Goal: Transaction & Acquisition: Purchase product/service

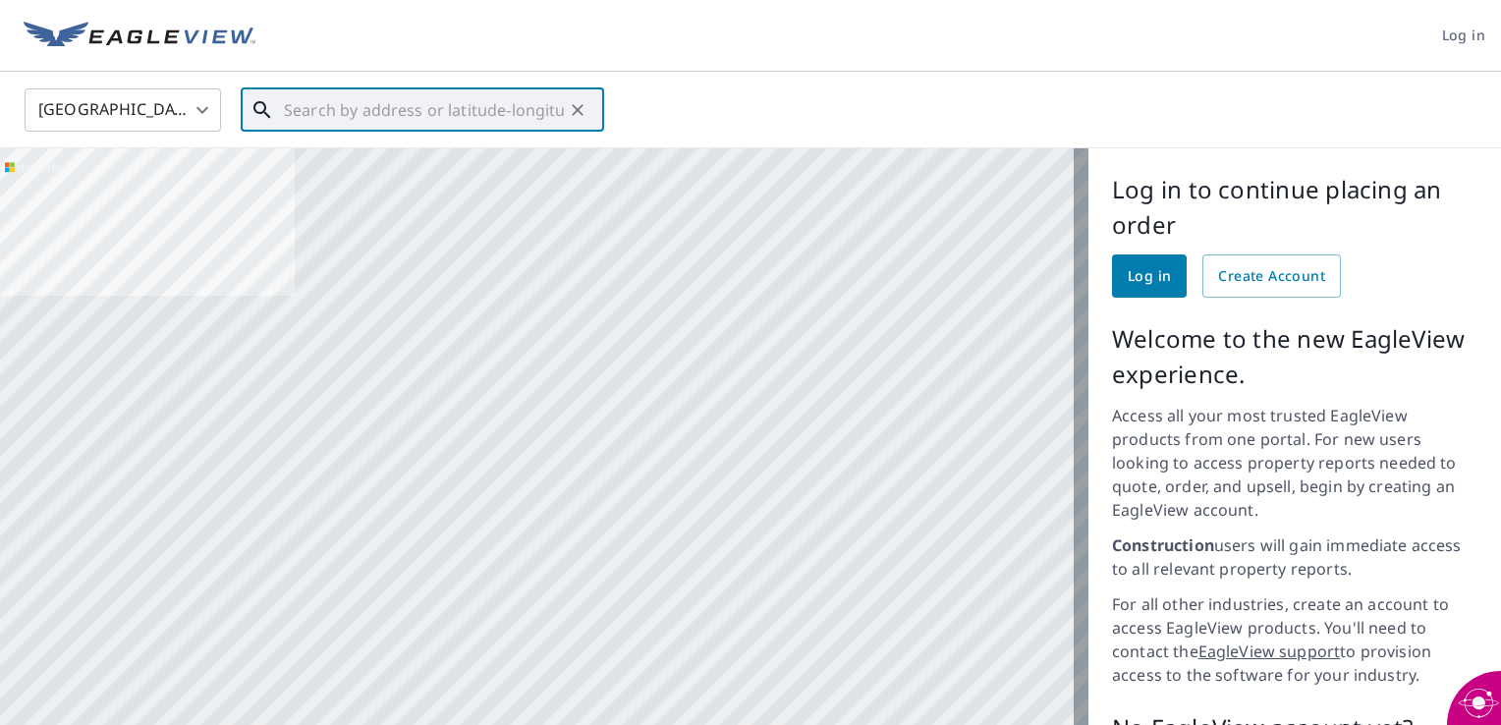
click at [336, 116] on input "text" at bounding box center [424, 110] width 280 height 55
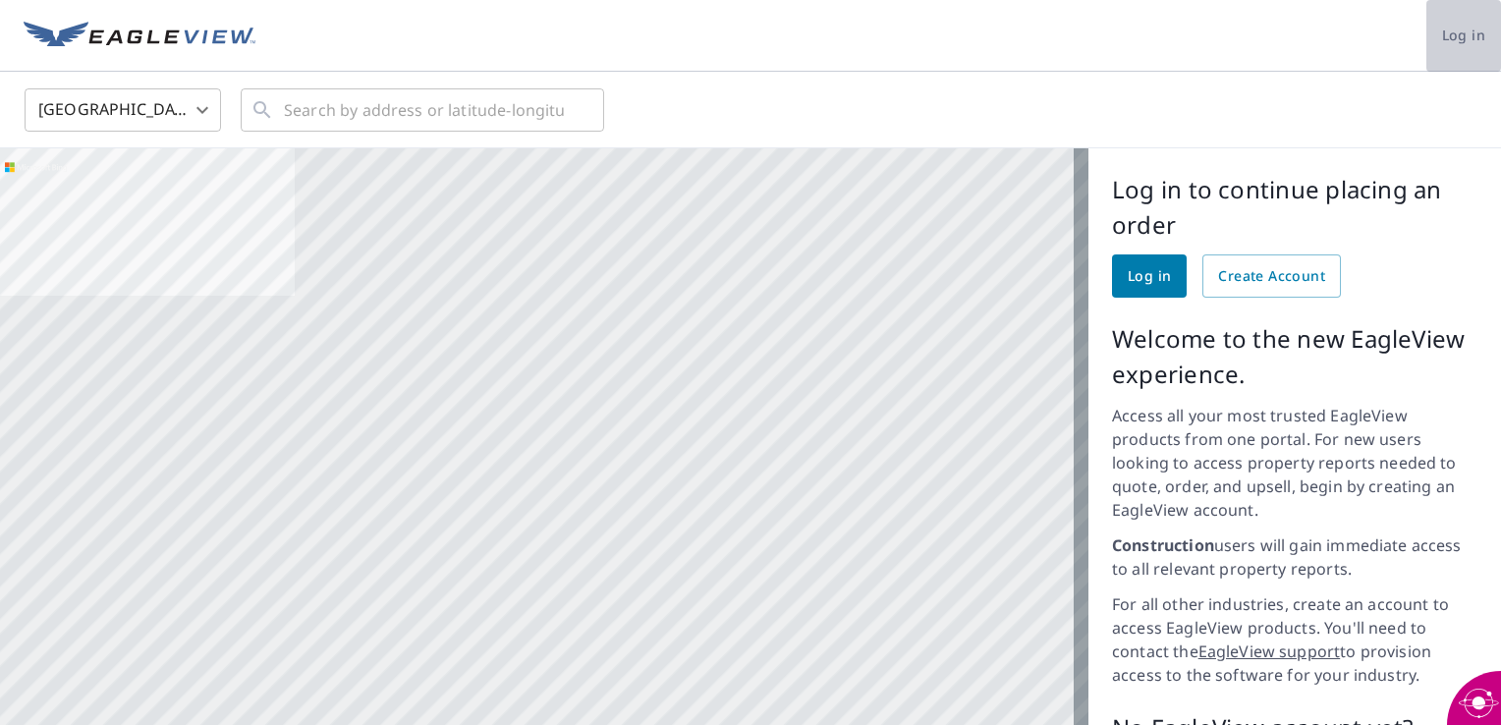
click at [1453, 28] on span "Log in" at bounding box center [1463, 36] width 43 height 25
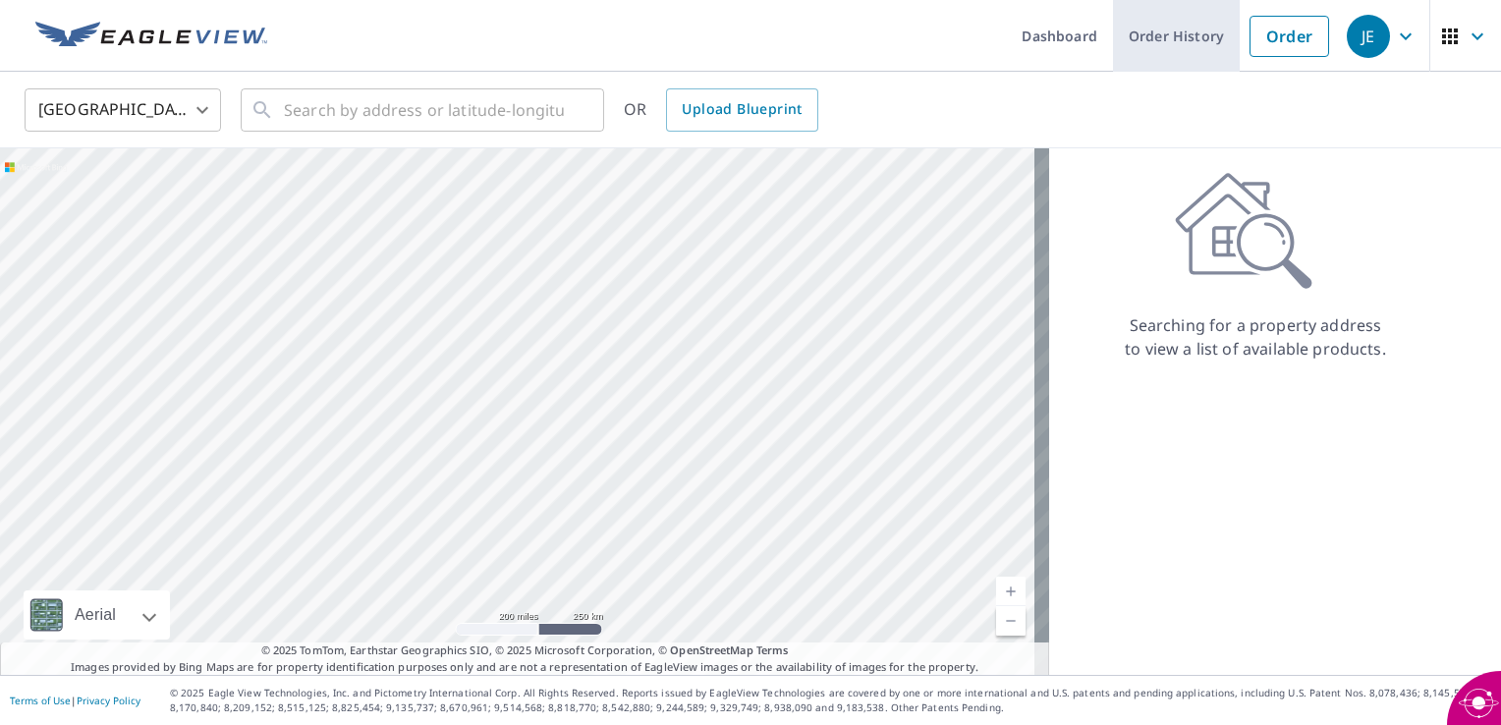
click at [1152, 36] on link "Order History" at bounding box center [1176, 36] width 127 height 72
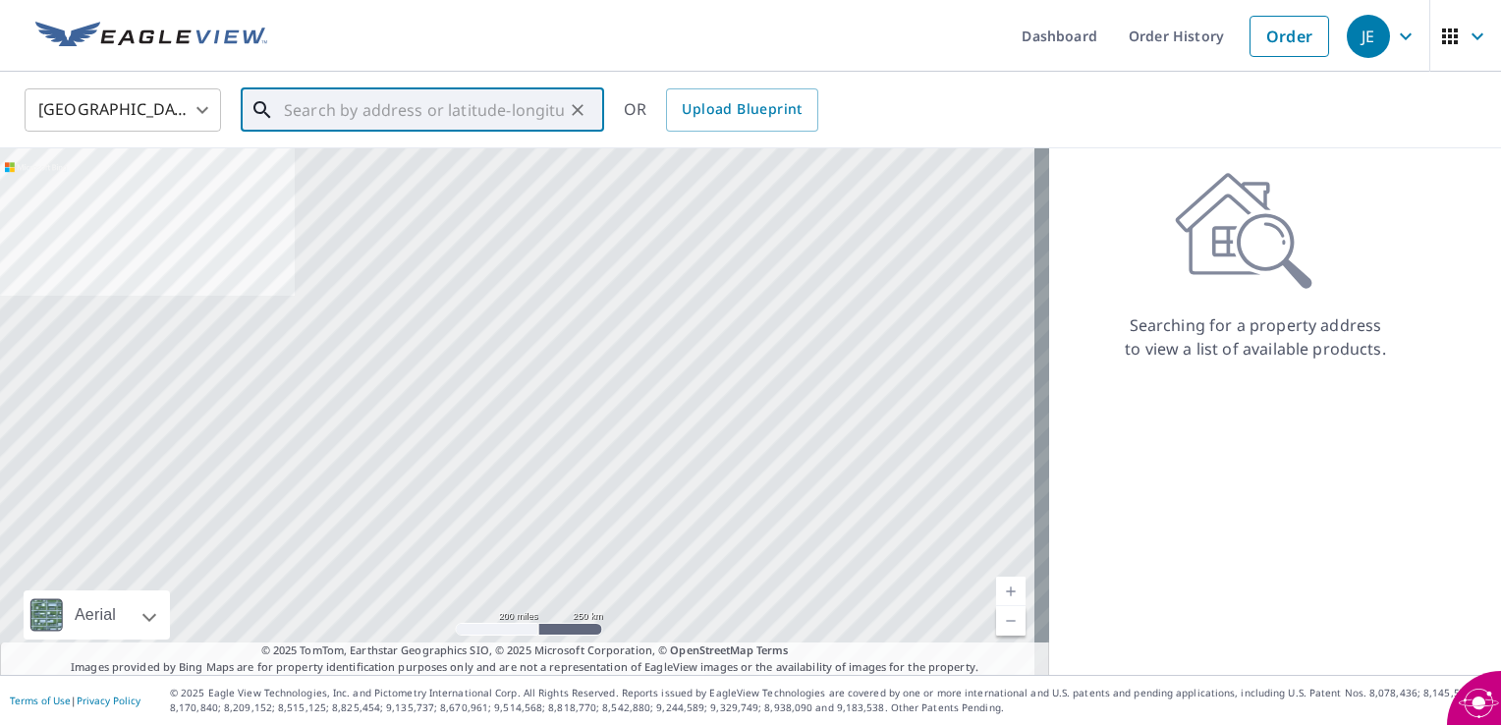
click at [472, 112] on input "text" at bounding box center [424, 110] width 280 height 55
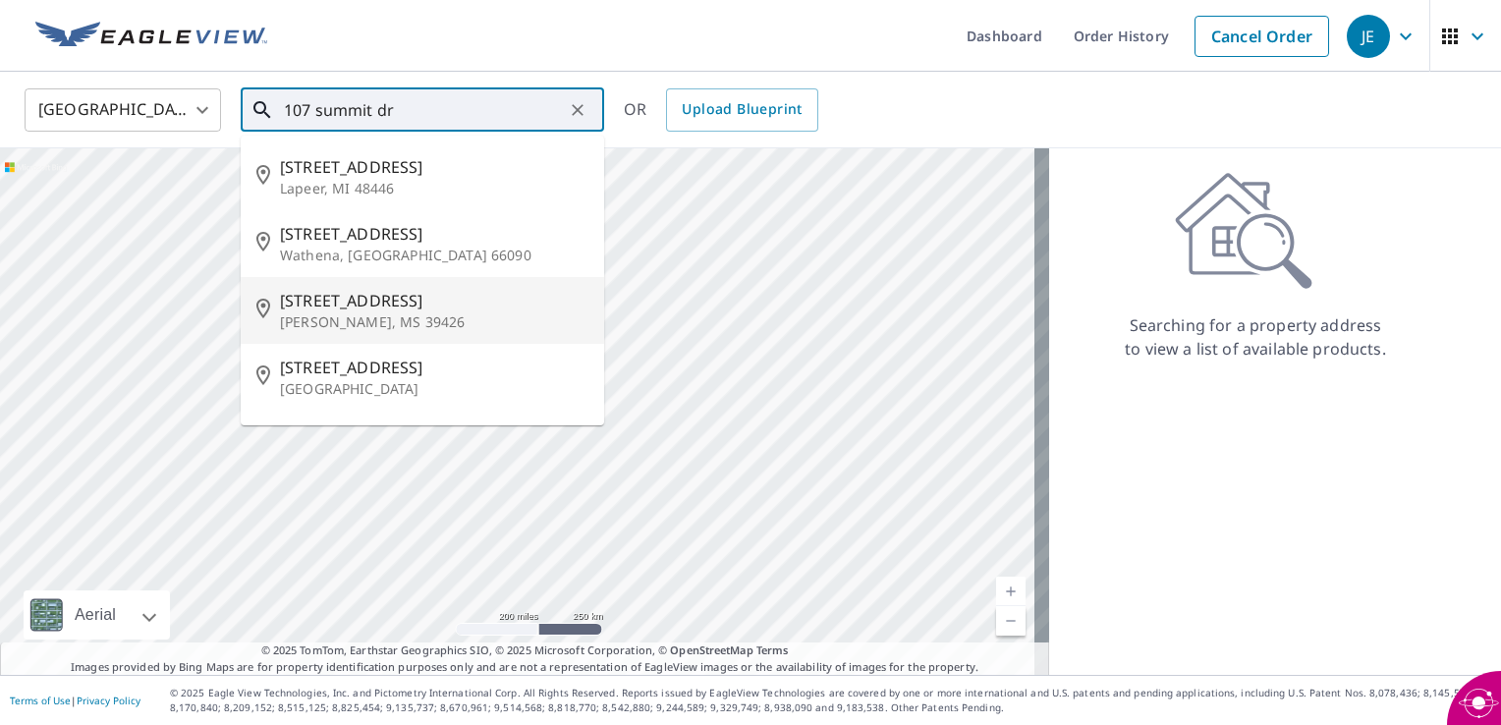
click at [339, 321] on p "[PERSON_NAME], MS 39426" at bounding box center [434, 322] width 308 height 20
type input "107 Summit Dr Carriere, MS 39426"
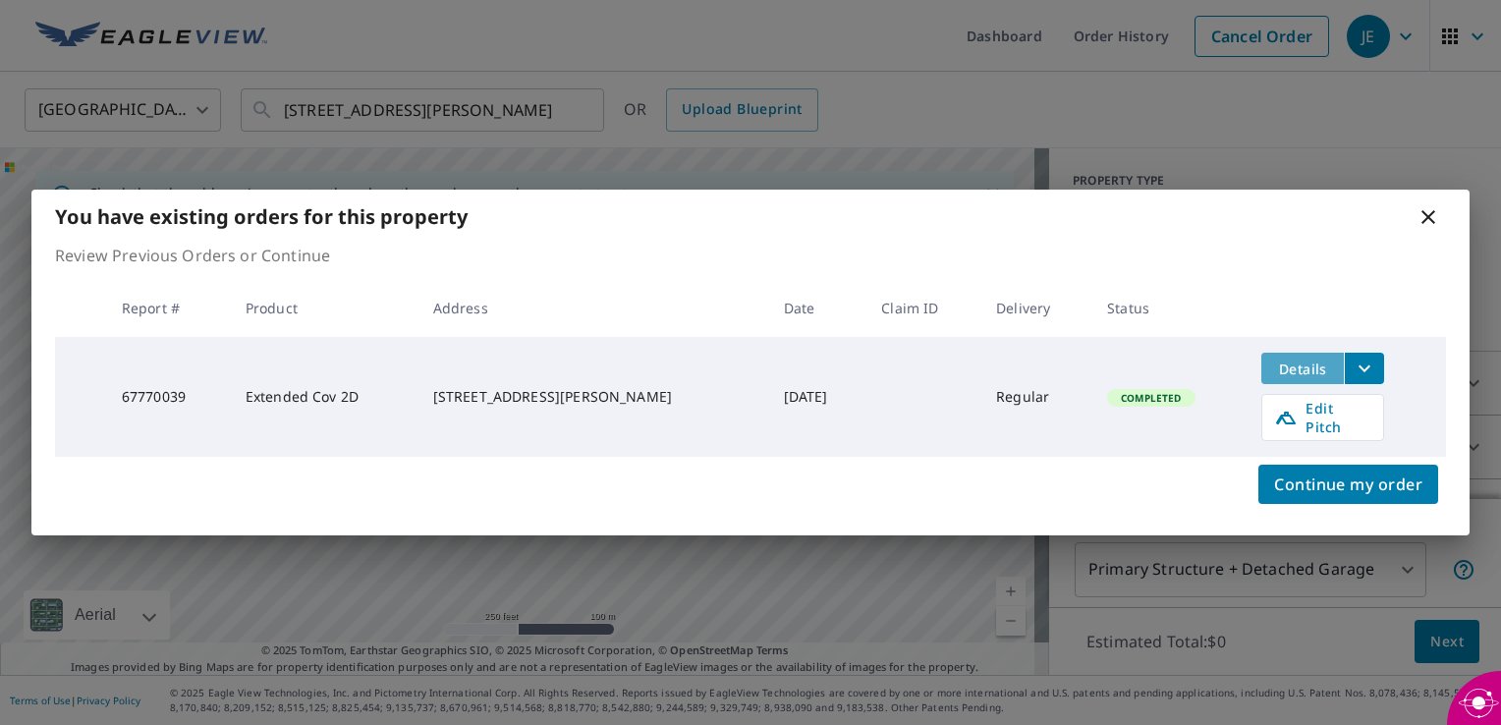
click at [1311, 378] on span "Details" at bounding box center [1302, 369] width 59 height 19
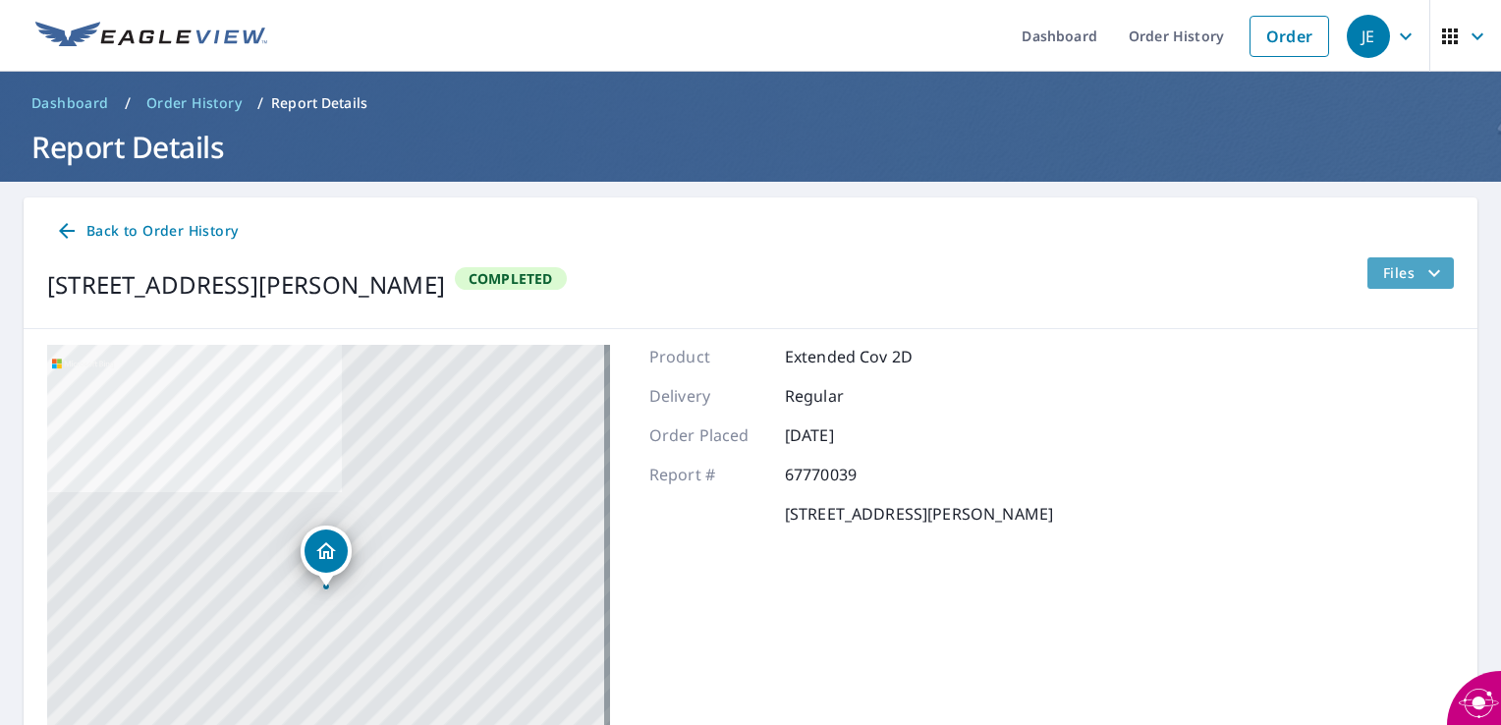
click at [1423, 274] on icon "filesDropdownBtn-67770039" at bounding box center [1435, 273] width 24 height 24
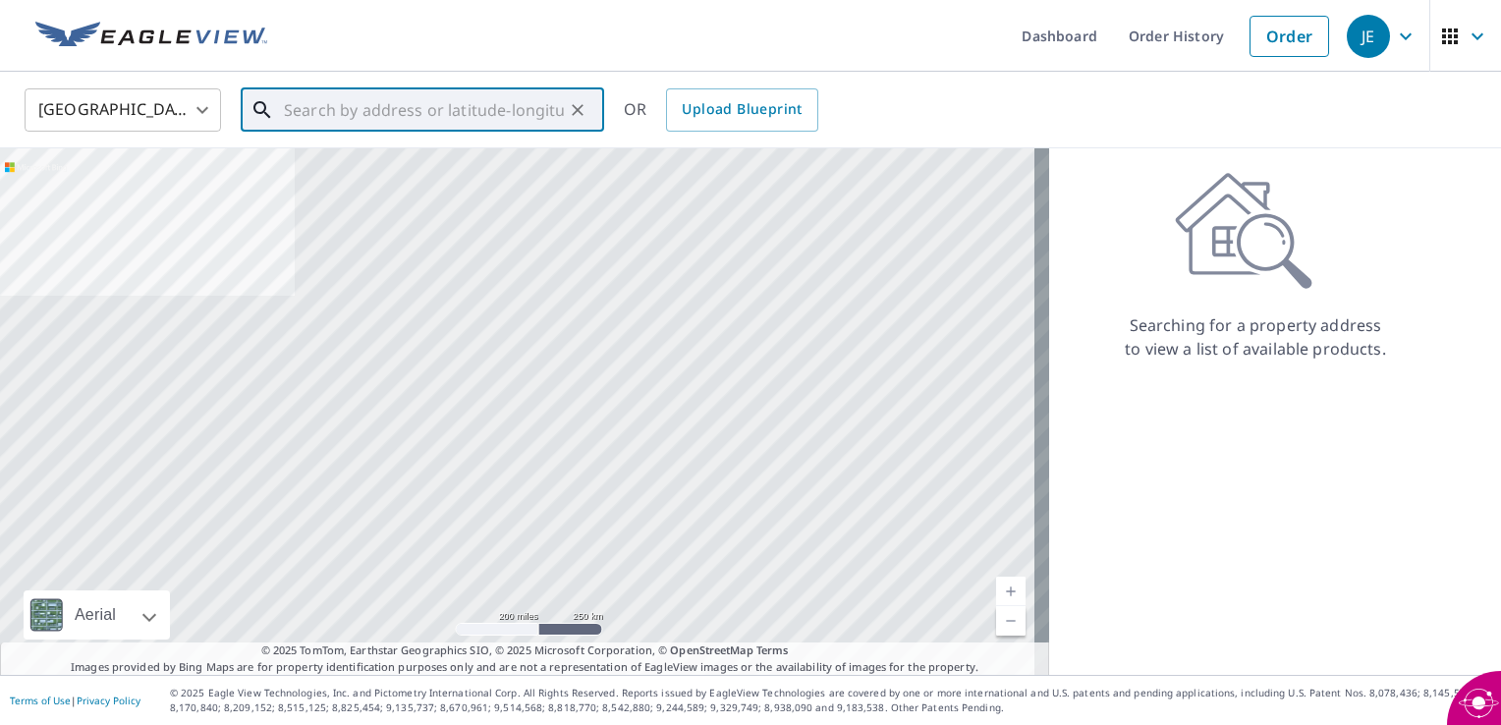
click at [440, 120] on input "text" at bounding box center [424, 110] width 280 height 55
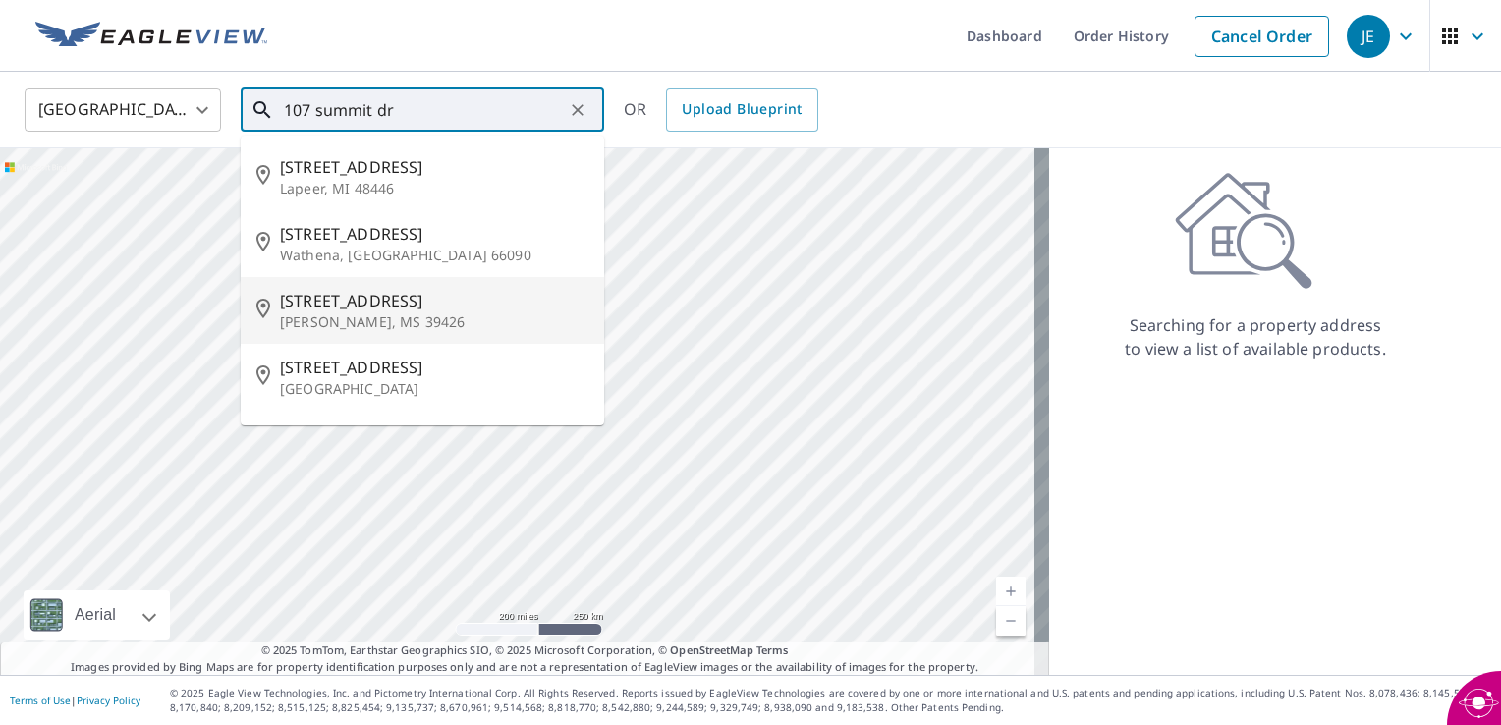
click at [358, 317] on p "[PERSON_NAME], MS 39426" at bounding box center [434, 322] width 308 height 20
type input "107 Summit Dr Carriere, MS 39426"
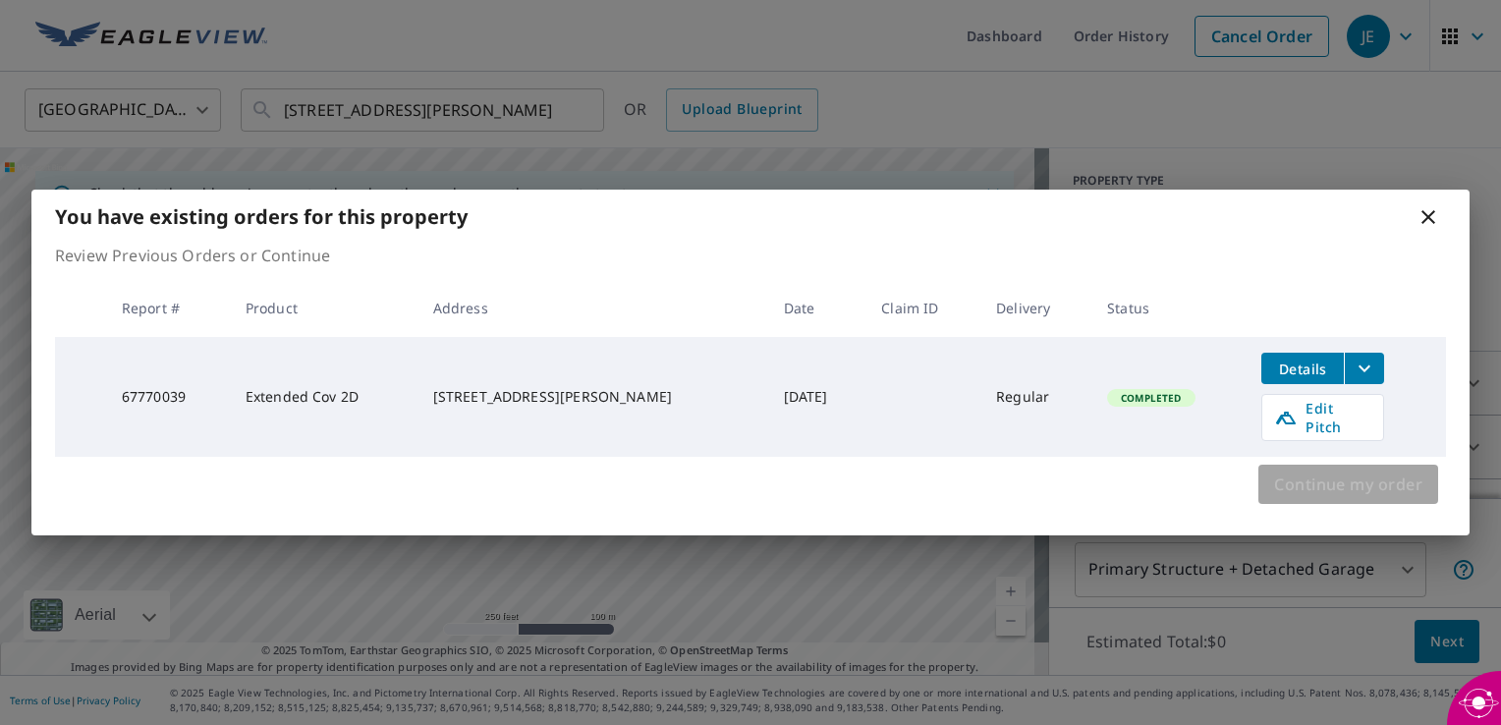
click at [1403, 476] on span "Continue my order" at bounding box center [1348, 485] width 148 height 28
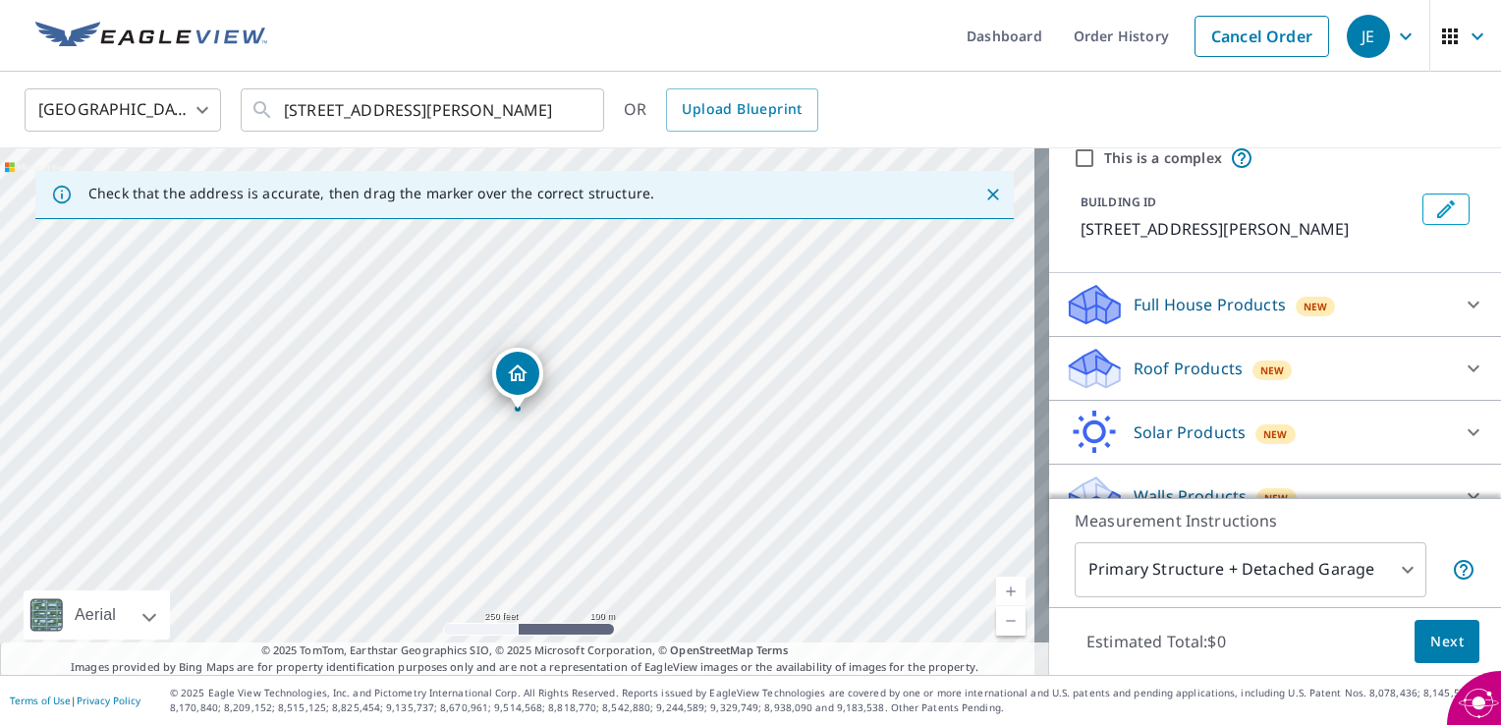
scroll to position [107, 0]
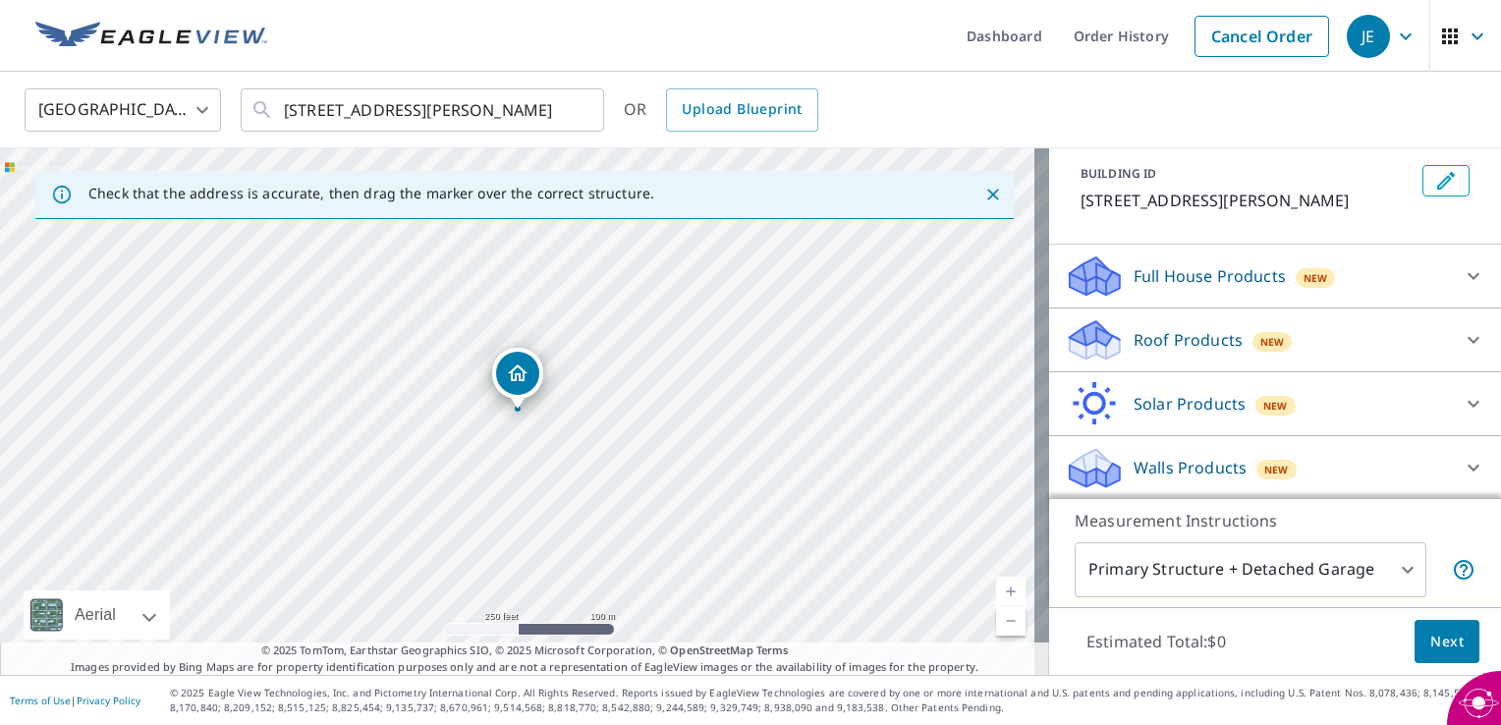
click at [1204, 340] on p "Roof Products" at bounding box center [1188, 340] width 109 height 24
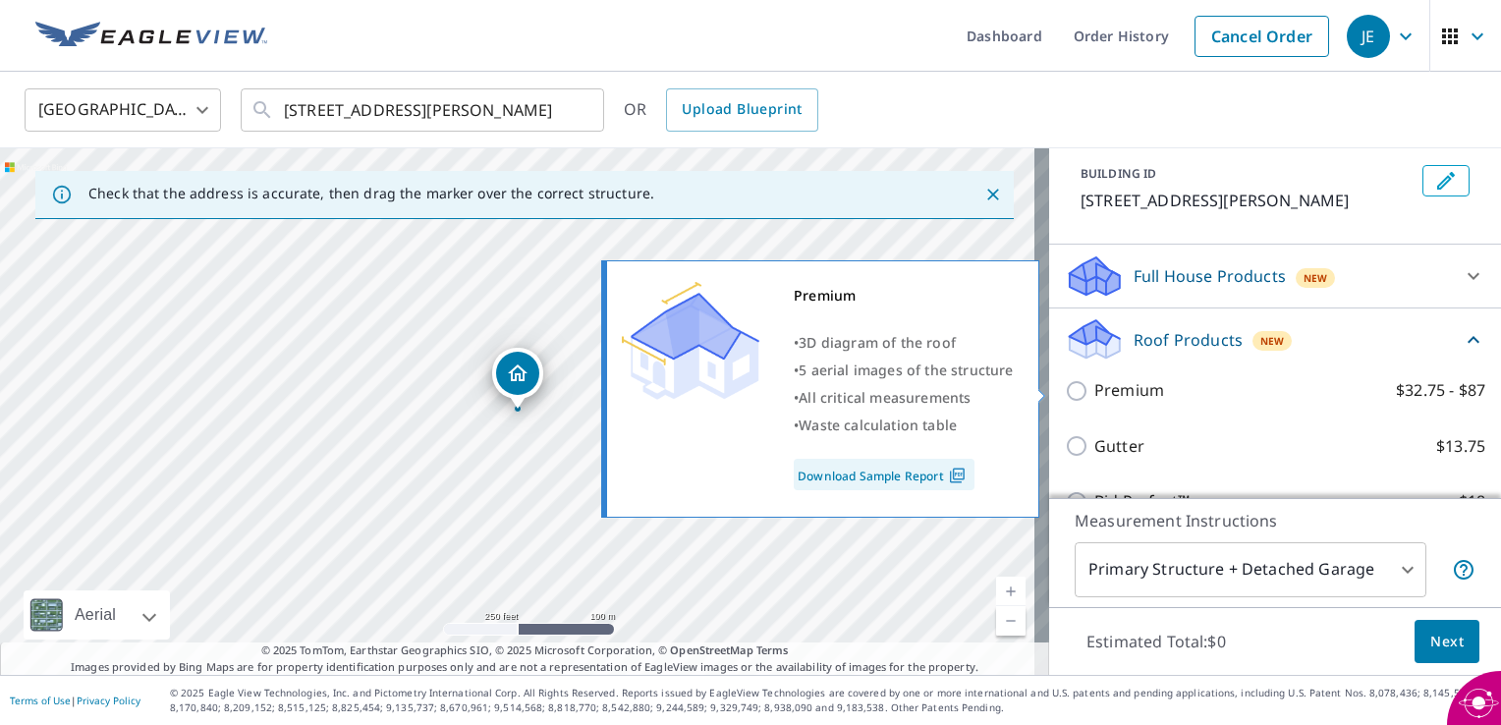
click at [1140, 390] on p "Premium" at bounding box center [1129, 390] width 70 height 25
click at [1094, 390] on input "Premium $32.75 - $87" at bounding box center [1079, 391] width 29 height 24
checkbox input "true"
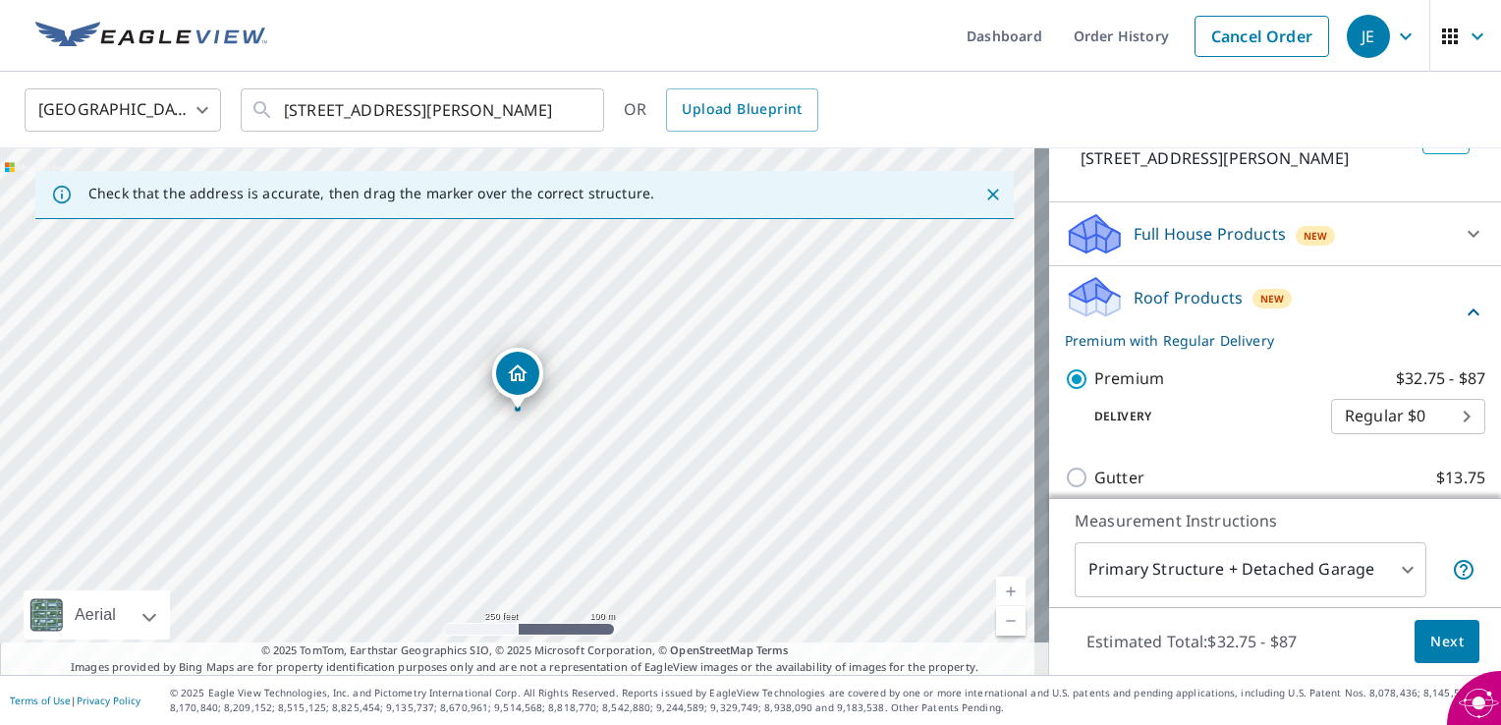
scroll to position [110, 0]
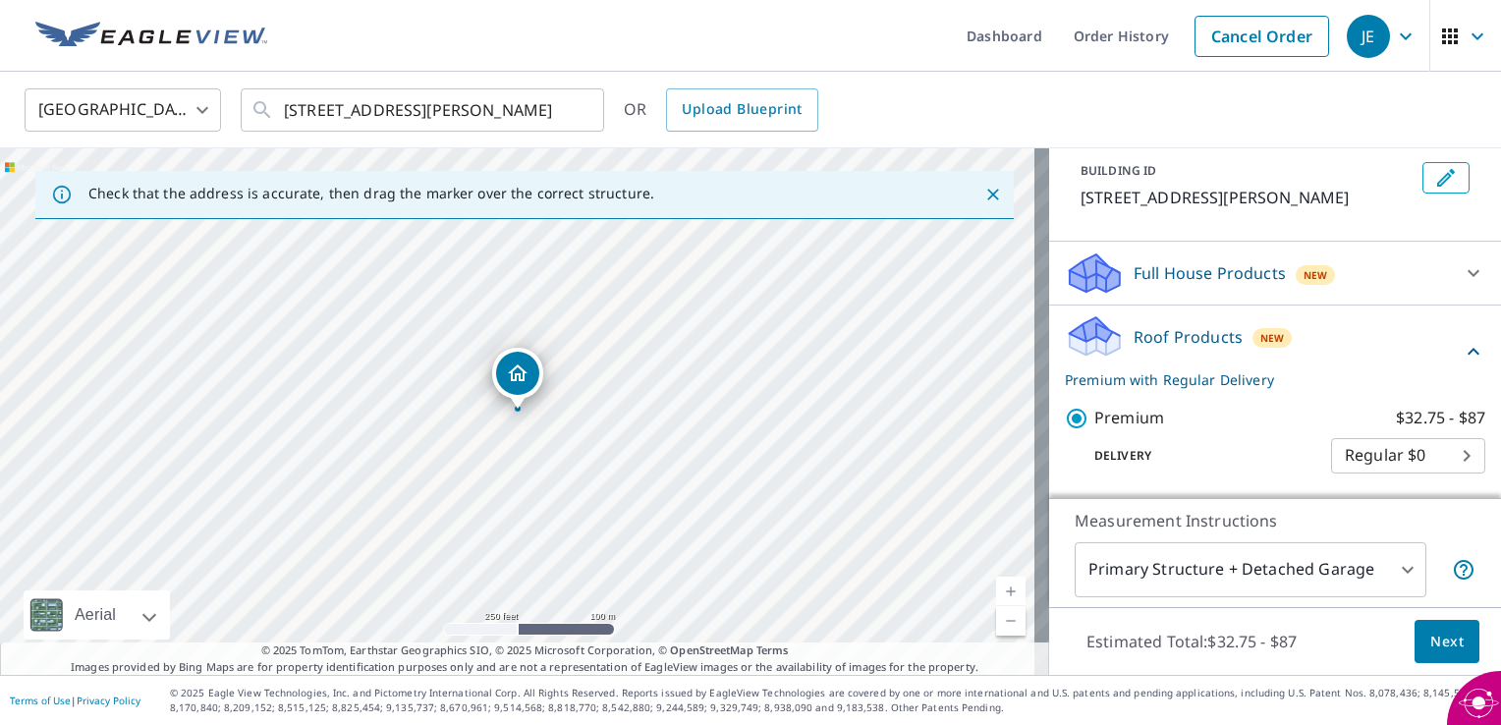
click at [1185, 271] on p "Full House Products" at bounding box center [1210, 273] width 152 height 24
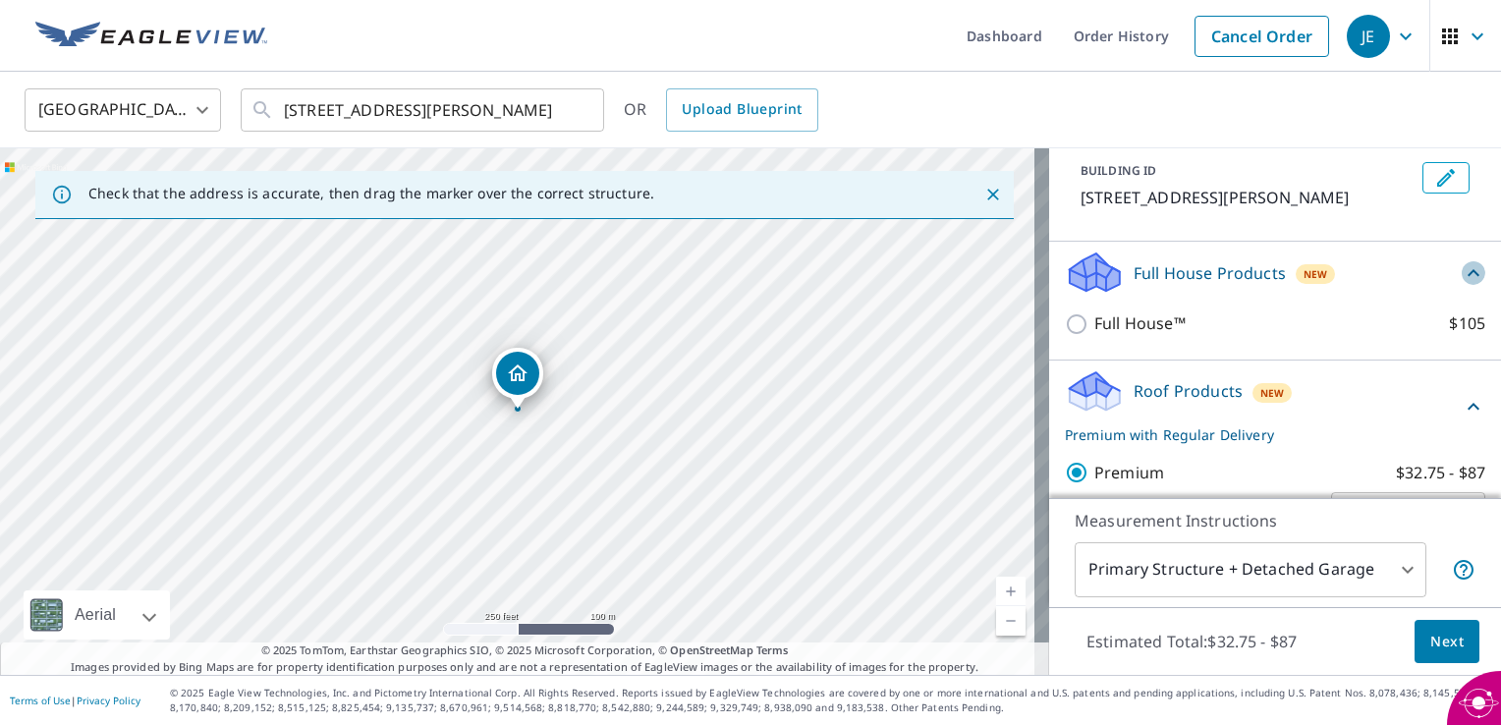
click at [1468, 272] on icon at bounding box center [1474, 272] width 12 height 7
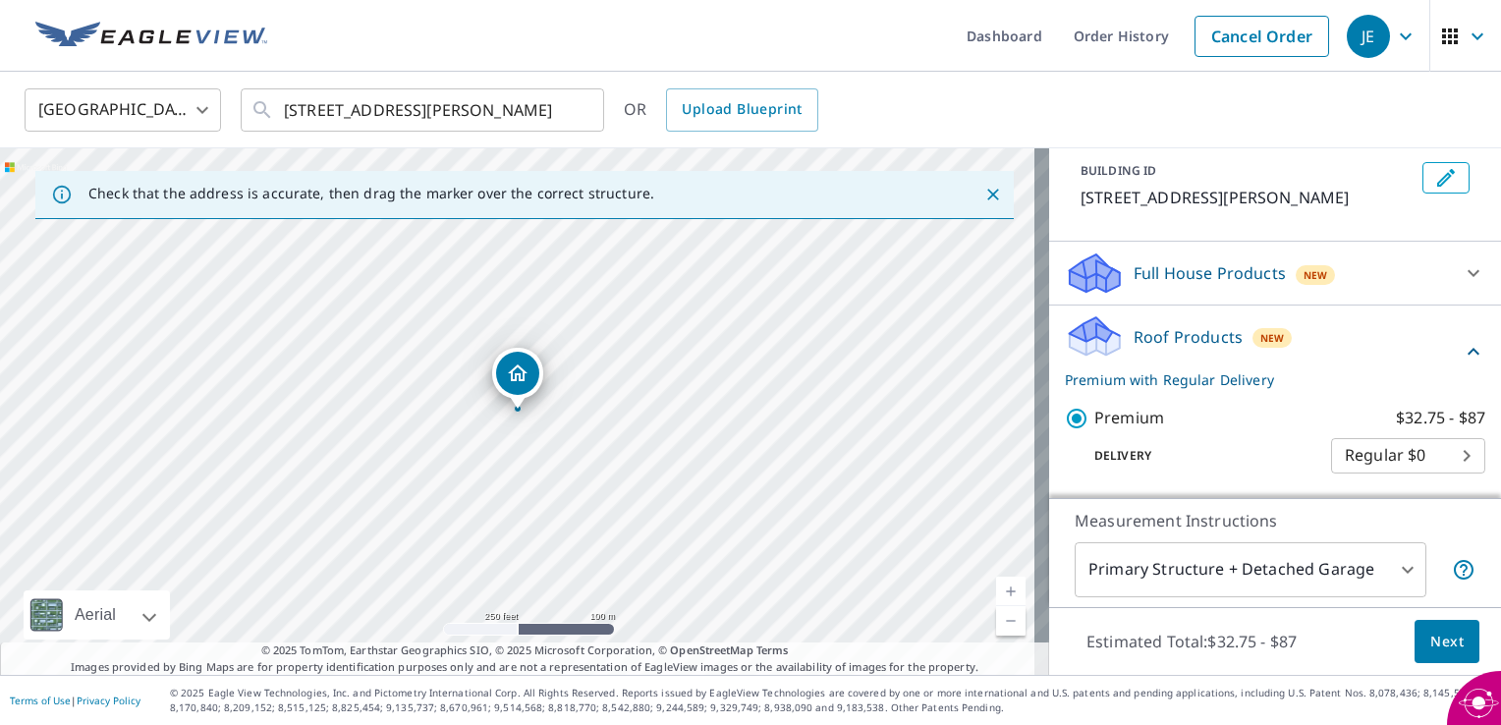
click at [1349, 449] on body "JE JE Dashboard Order History Cancel Order JE United States US ​ 107 Summit Dr …" at bounding box center [750, 362] width 1501 height 725
click at [1442, 32] on div at bounding box center [750, 362] width 1501 height 725
click at [1466, 41] on icon "button" at bounding box center [1478, 37] width 24 height 24
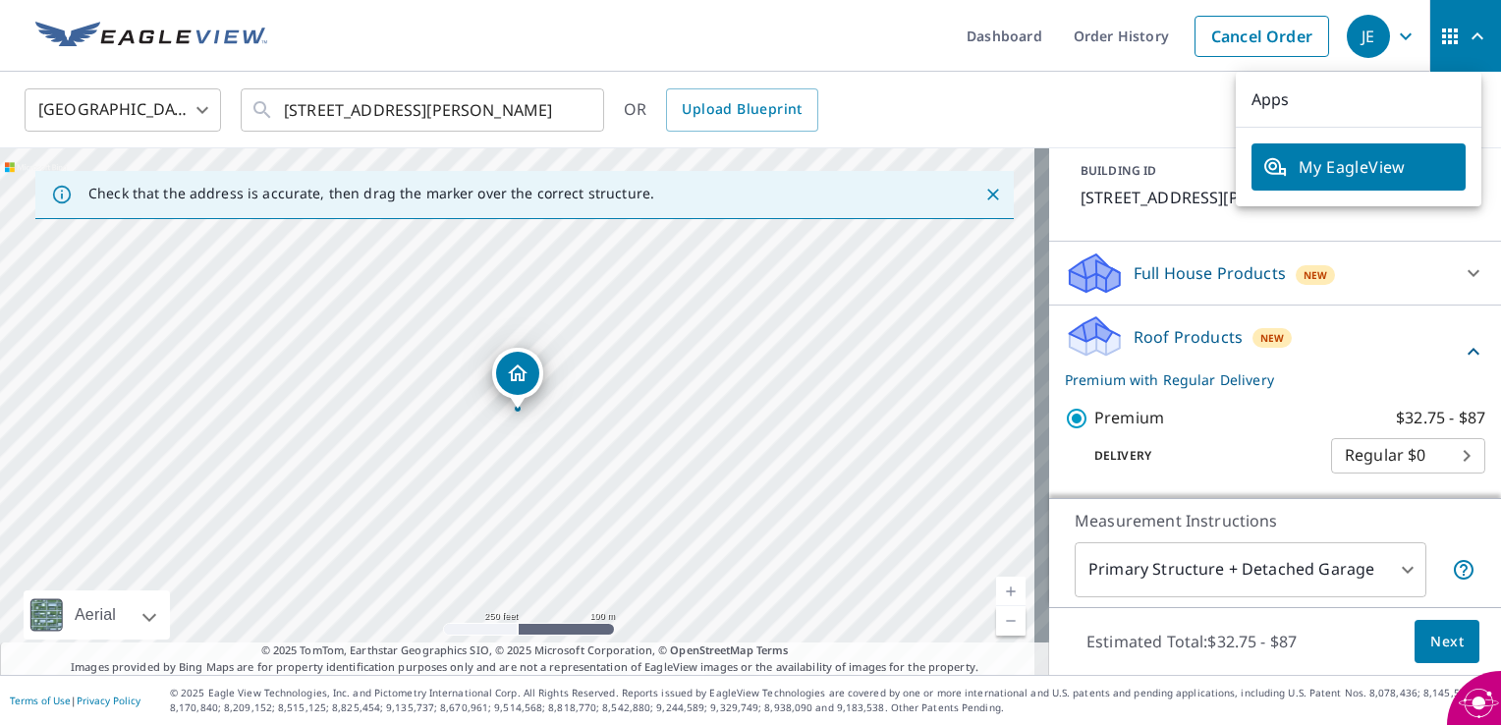
click at [867, 42] on ul "Dashboard Order History Cancel Order" at bounding box center [809, 36] width 1060 height 72
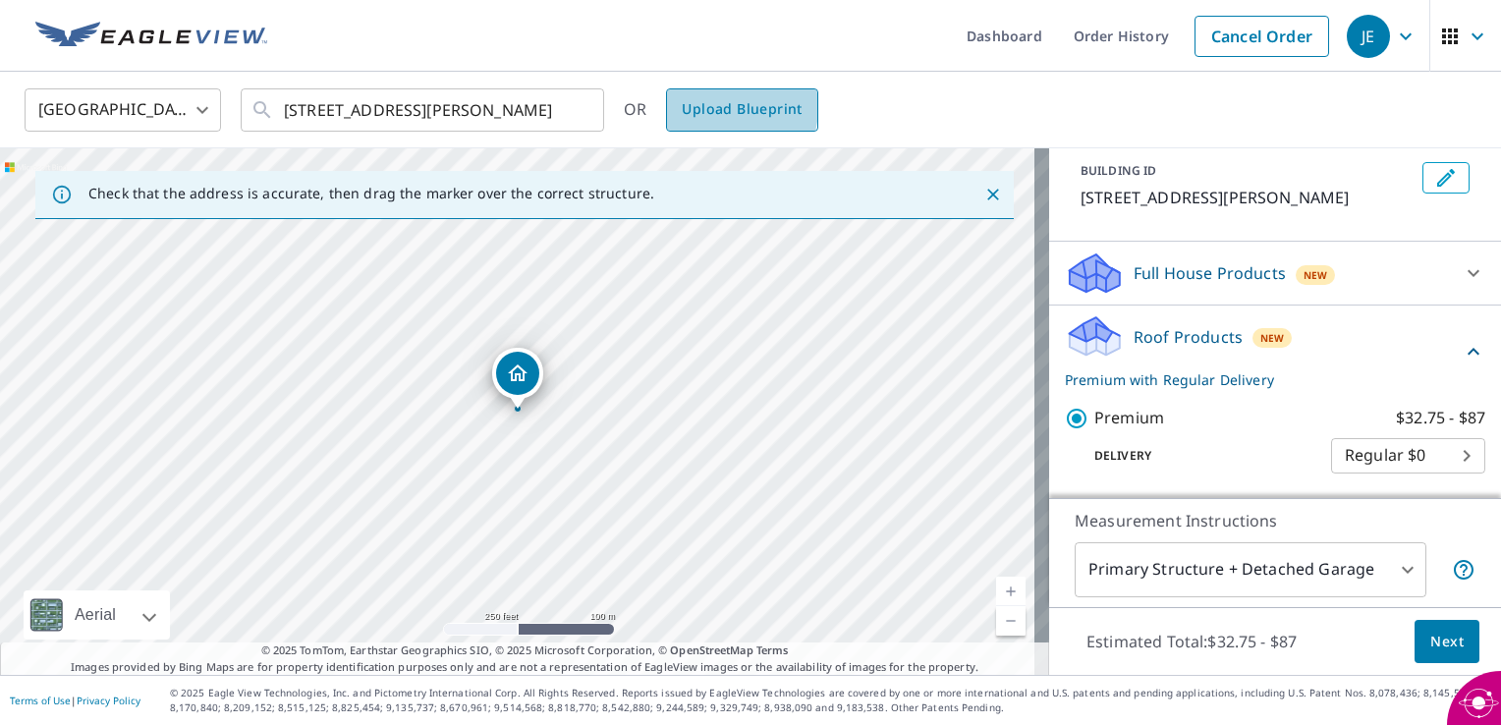
click at [719, 107] on span "Upload Blueprint" at bounding box center [742, 109] width 120 height 25
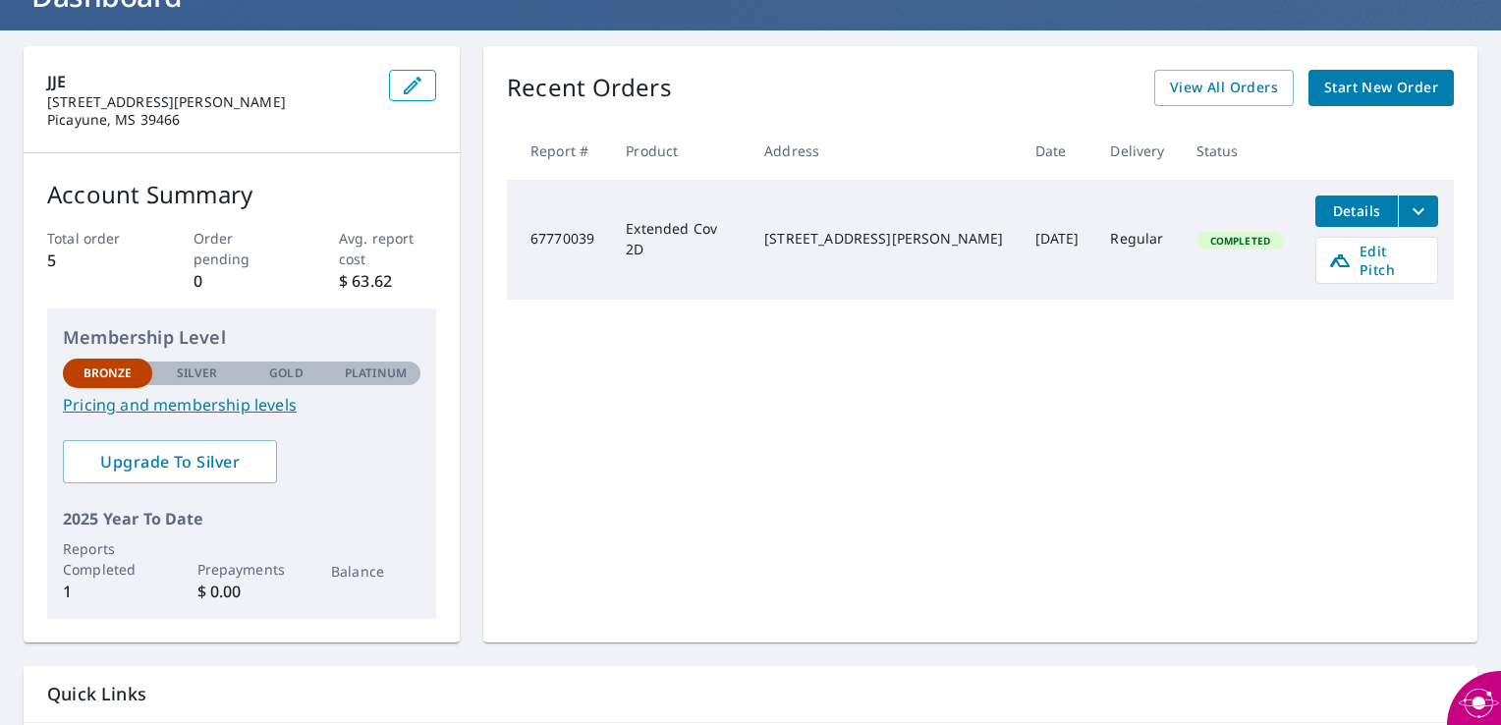
scroll to position [292, 0]
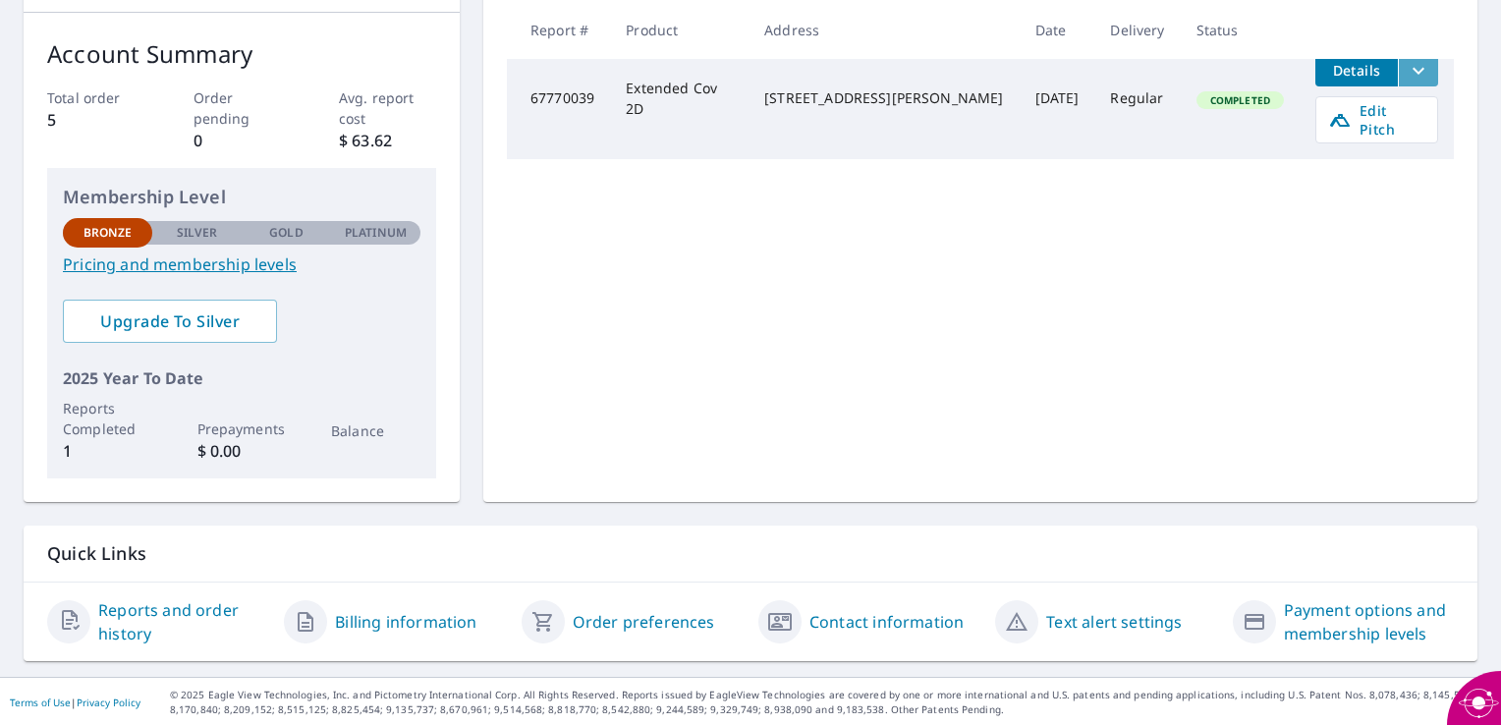
click at [1407, 74] on icon "filesDropdownBtn-67770039" at bounding box center [1419, 71] width 24 height 24
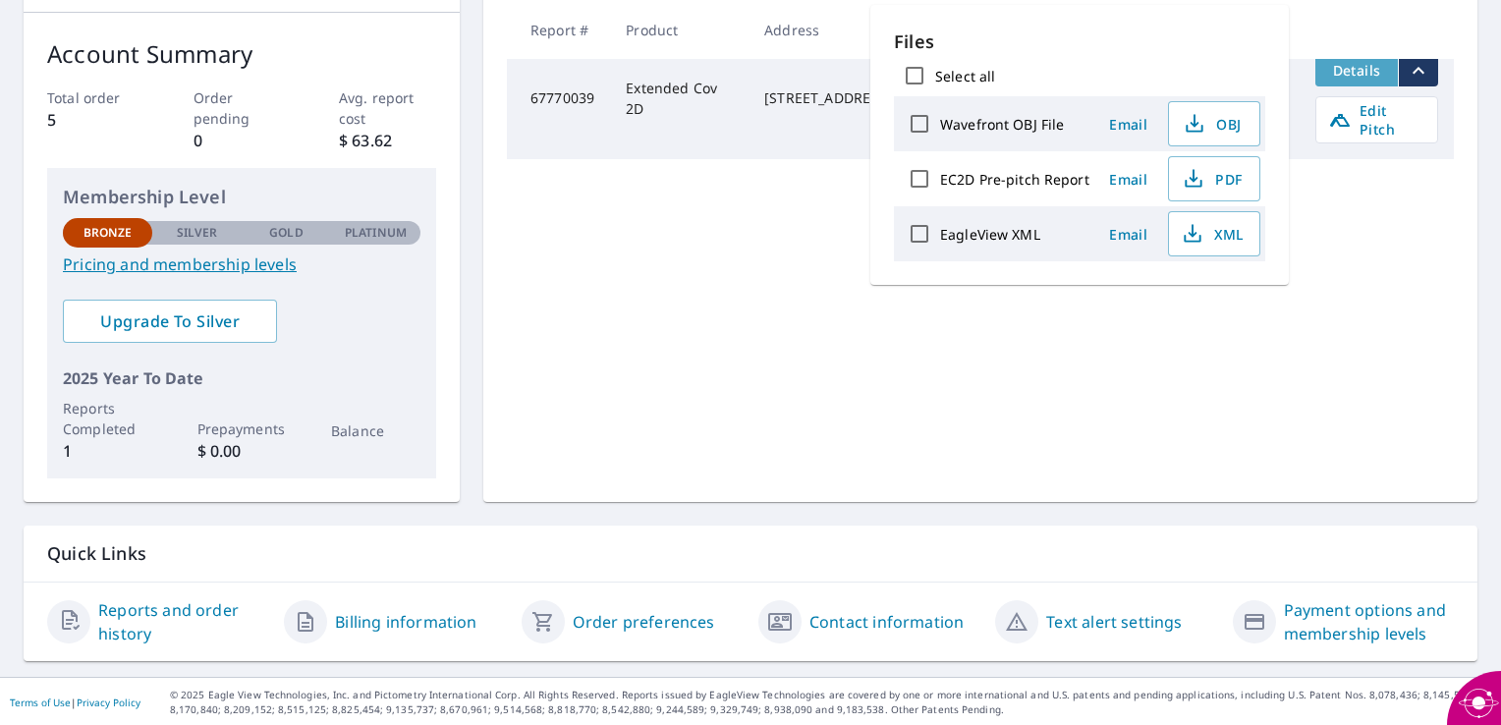
click at [1347, 69] on span "Details" at bounding box center [1356, 70] width 59 height 19
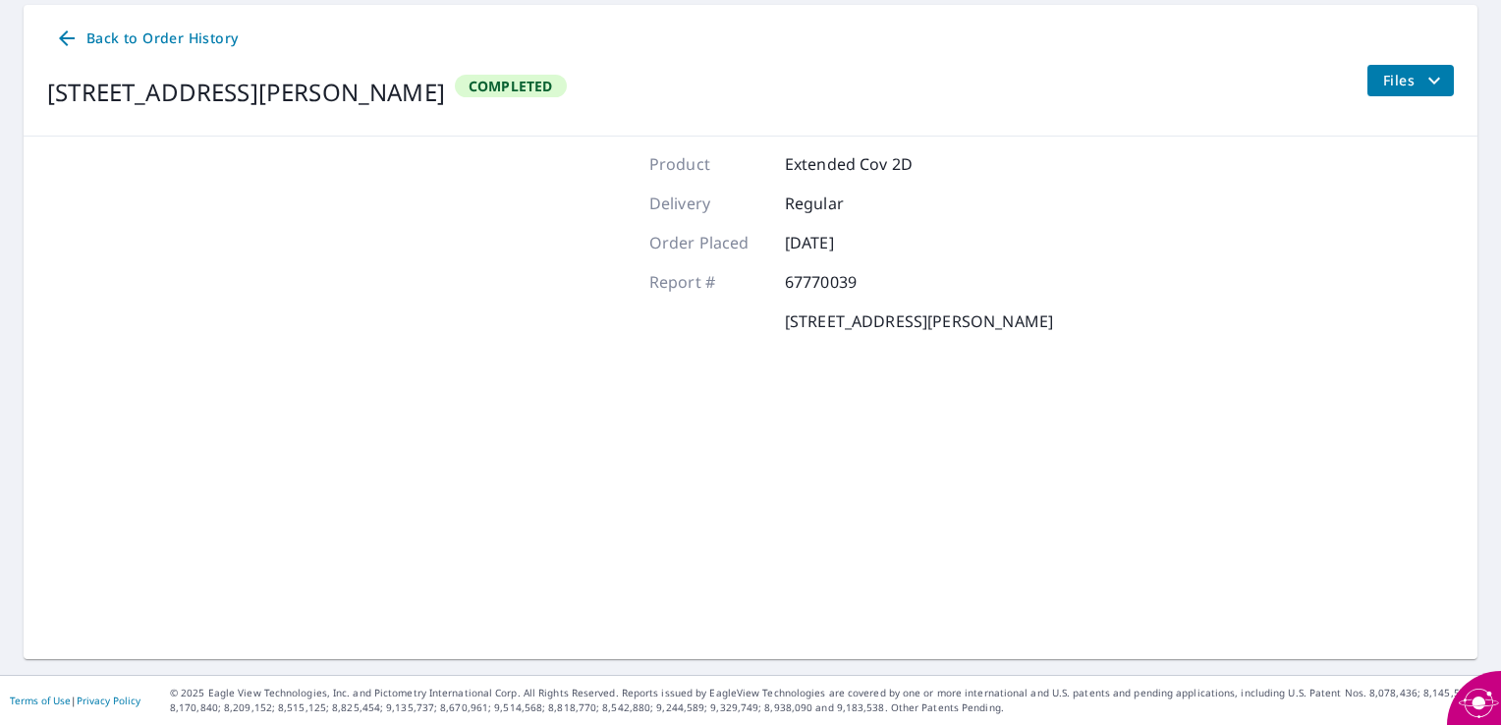
scroll to position [191, 0]
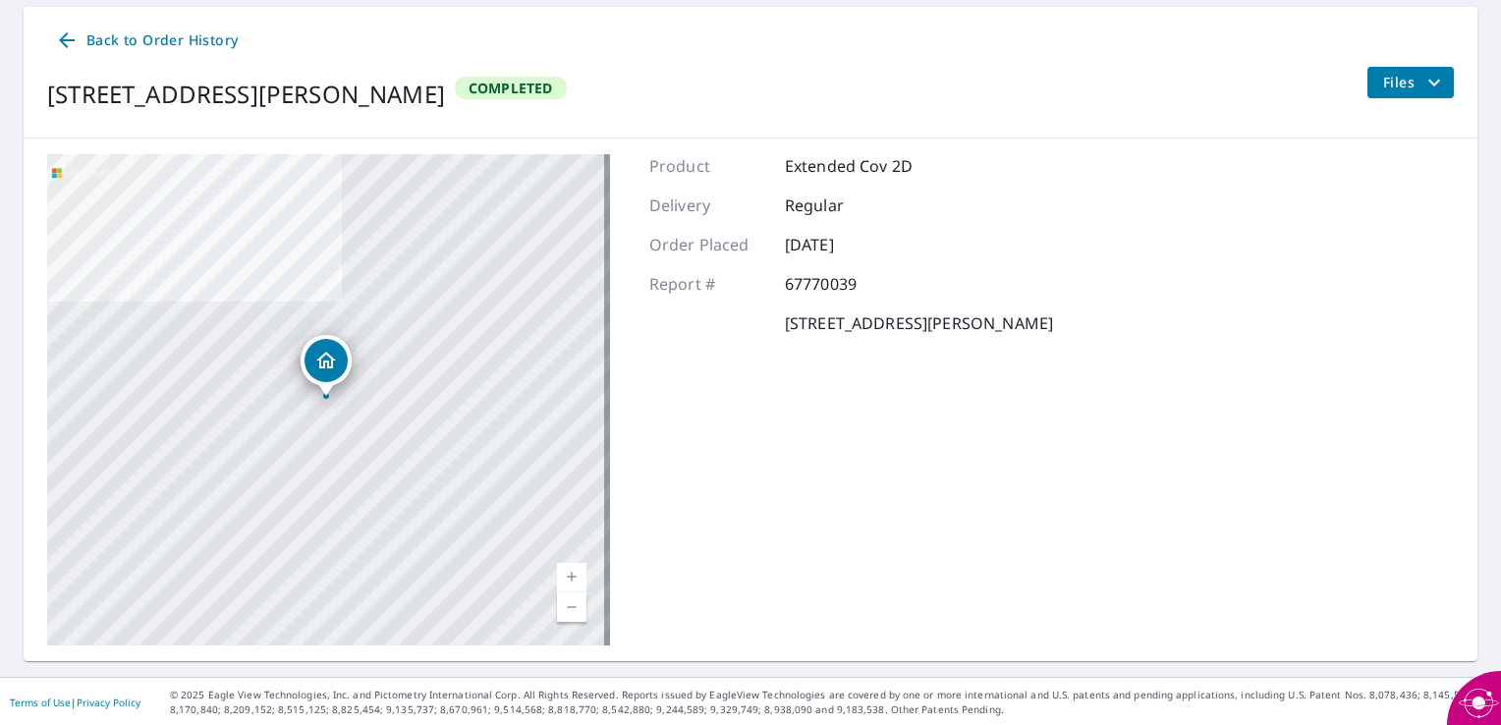
click at [65, 34] on icon at bounding box center [67, 40] width 16 height 16
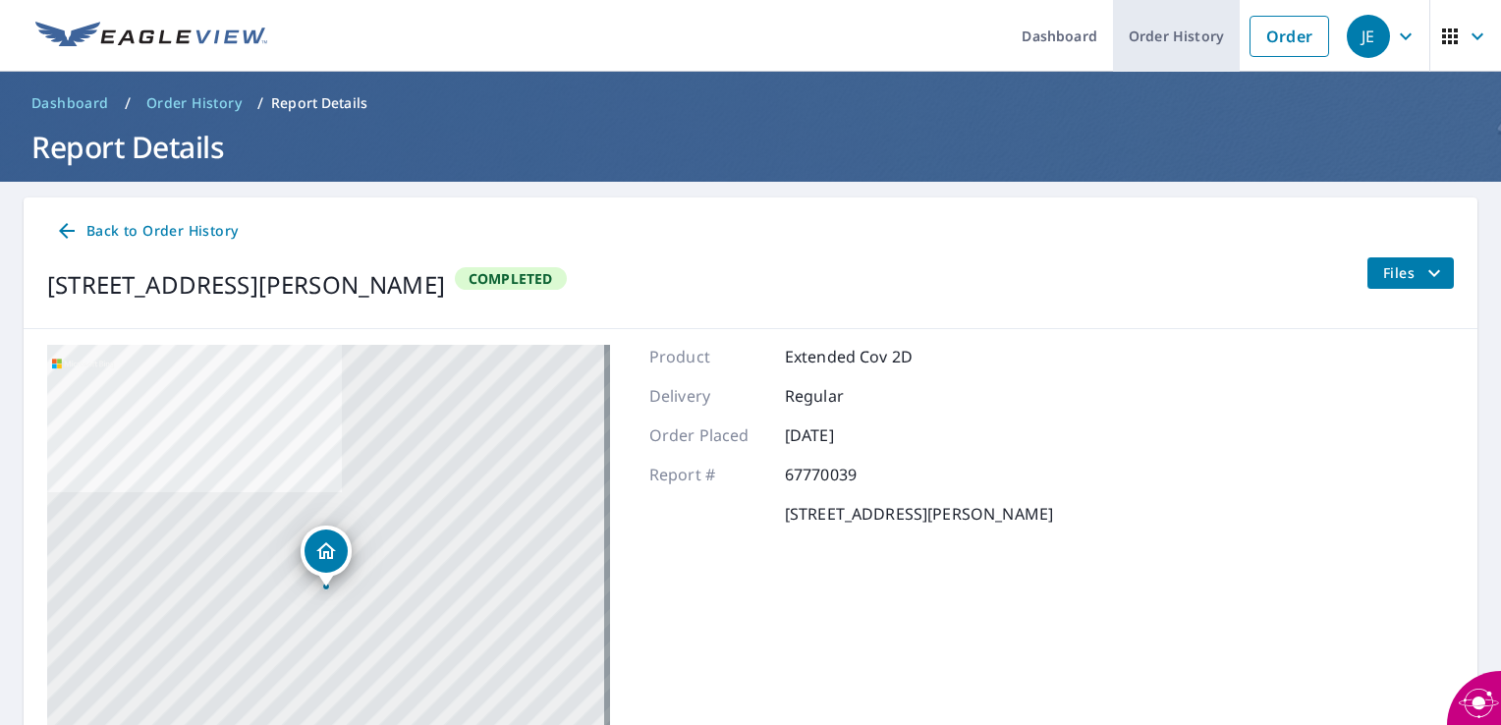
click at [1169, 32] on link "Order History" at bounding box center [1176, 36] width 127 height 72
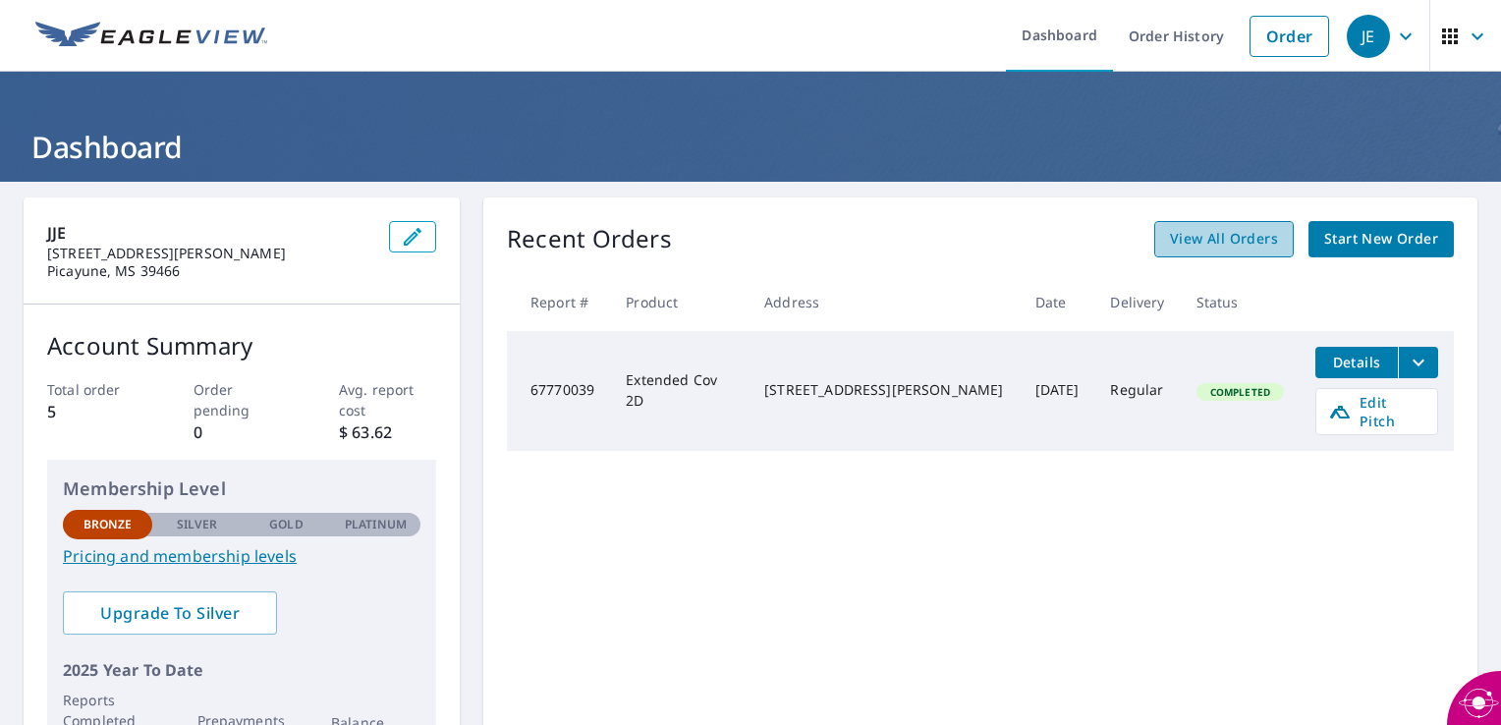
click at [1204, 238] on span "View All Orders" at bounding box center [1224, 239] width 108 height 25
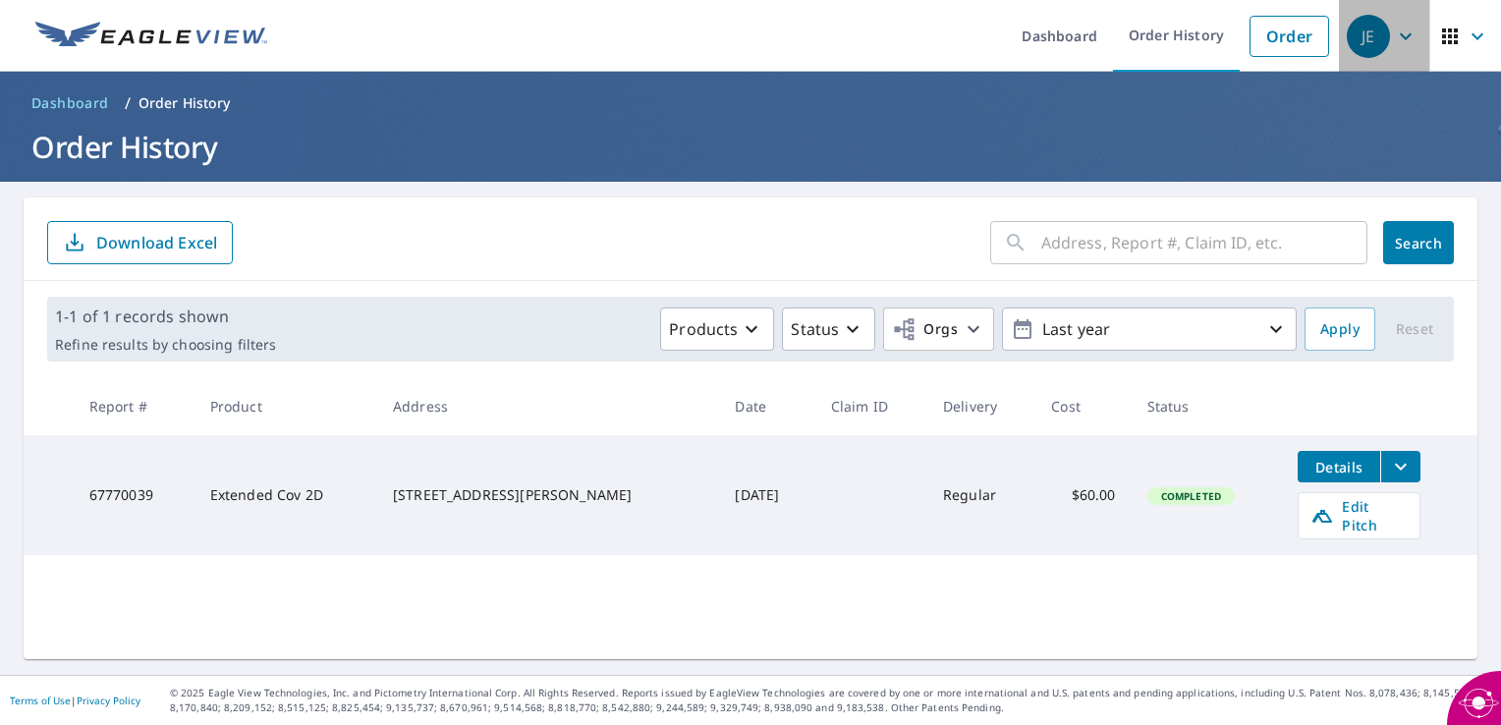
click at [1394, 35] on icon "button" at bounding box center [1406, 37] width 24 height 24
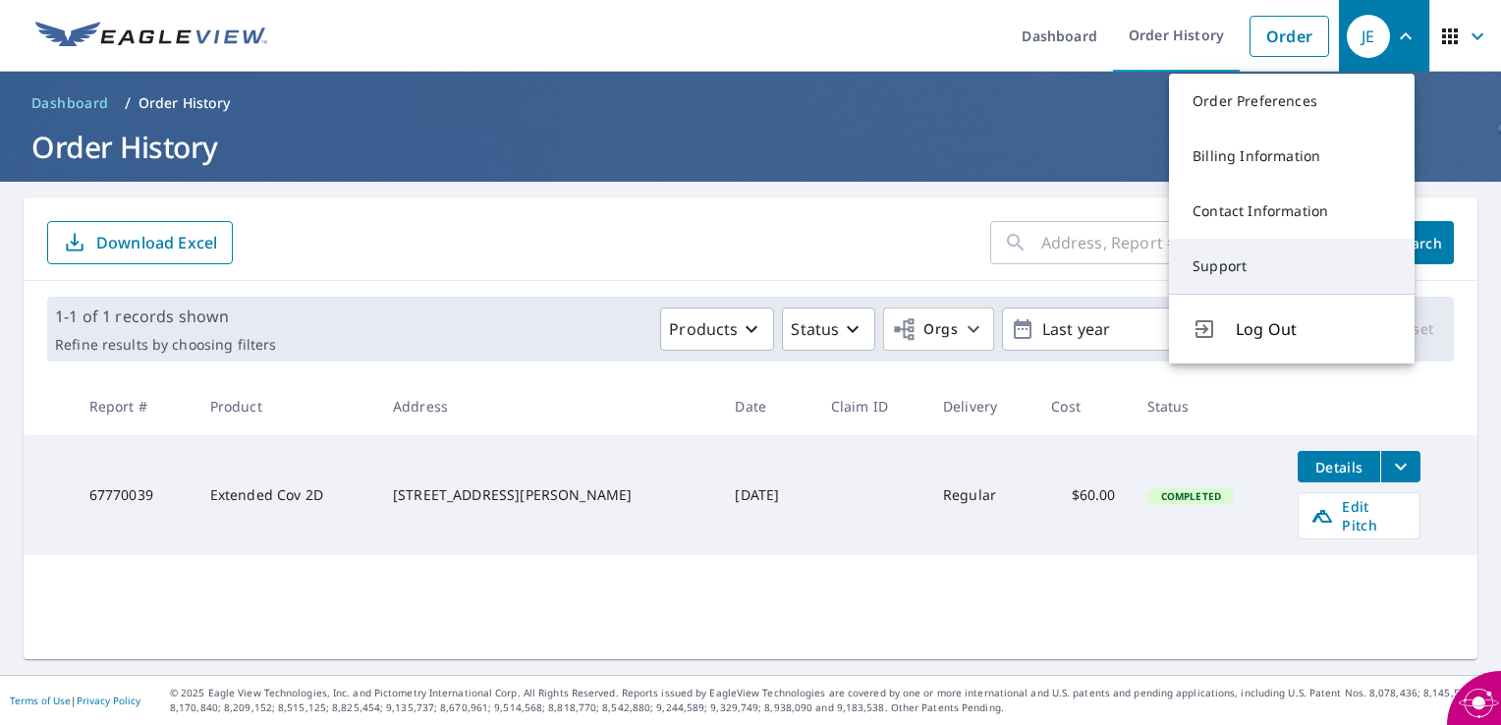
click at [1235, 268] on link "Support" at bounding box center [1292, 266] width 246 height 55
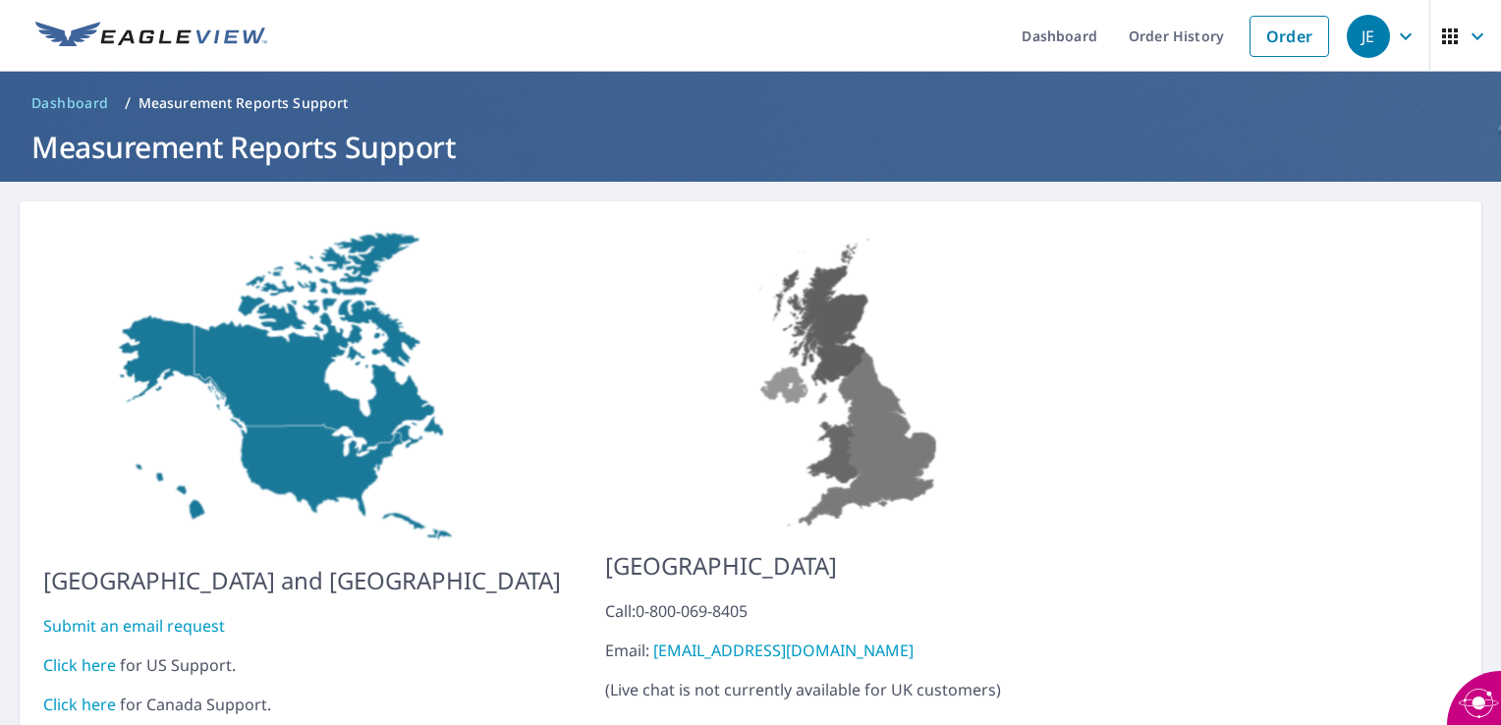
scroll to position [69, 0]
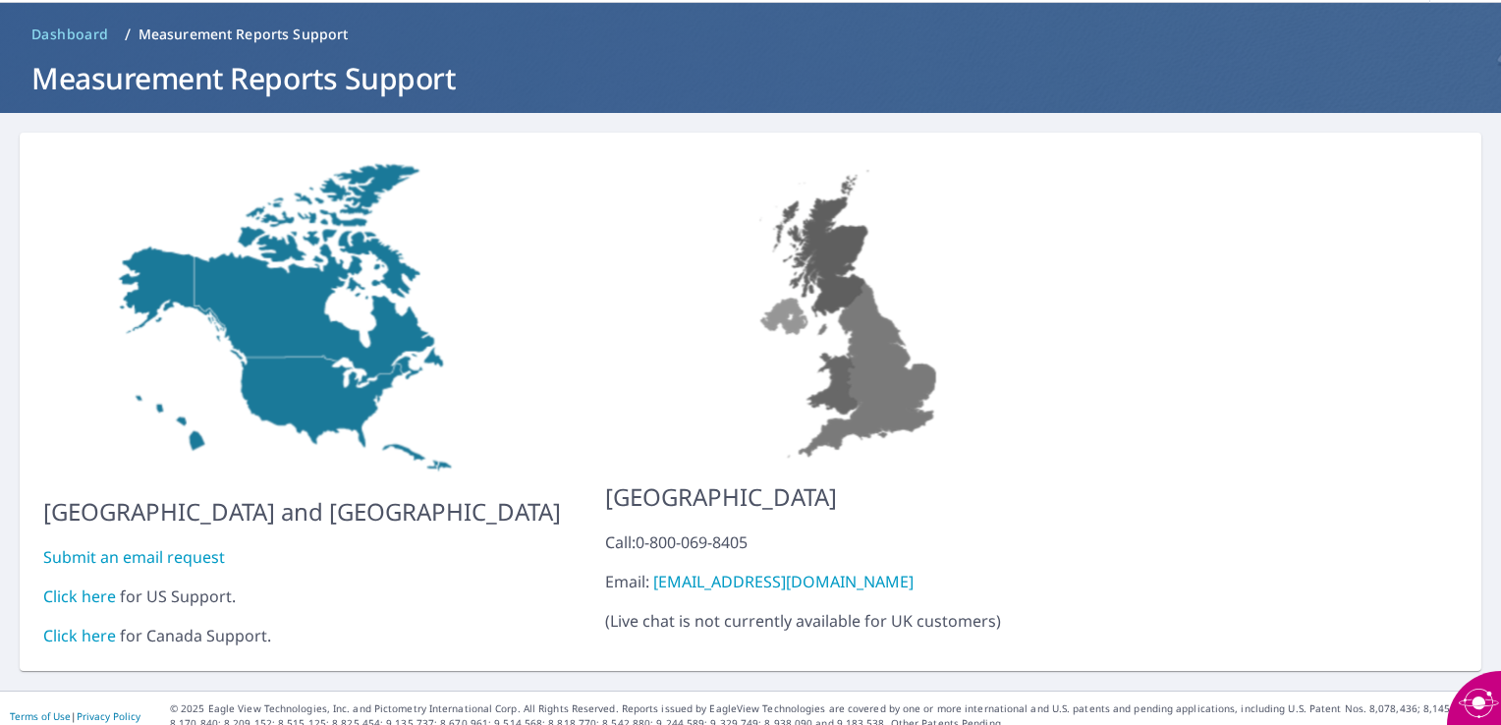
click at [100, 586] on link "Click here" at bounding box center [79, 597] width 73 height 22
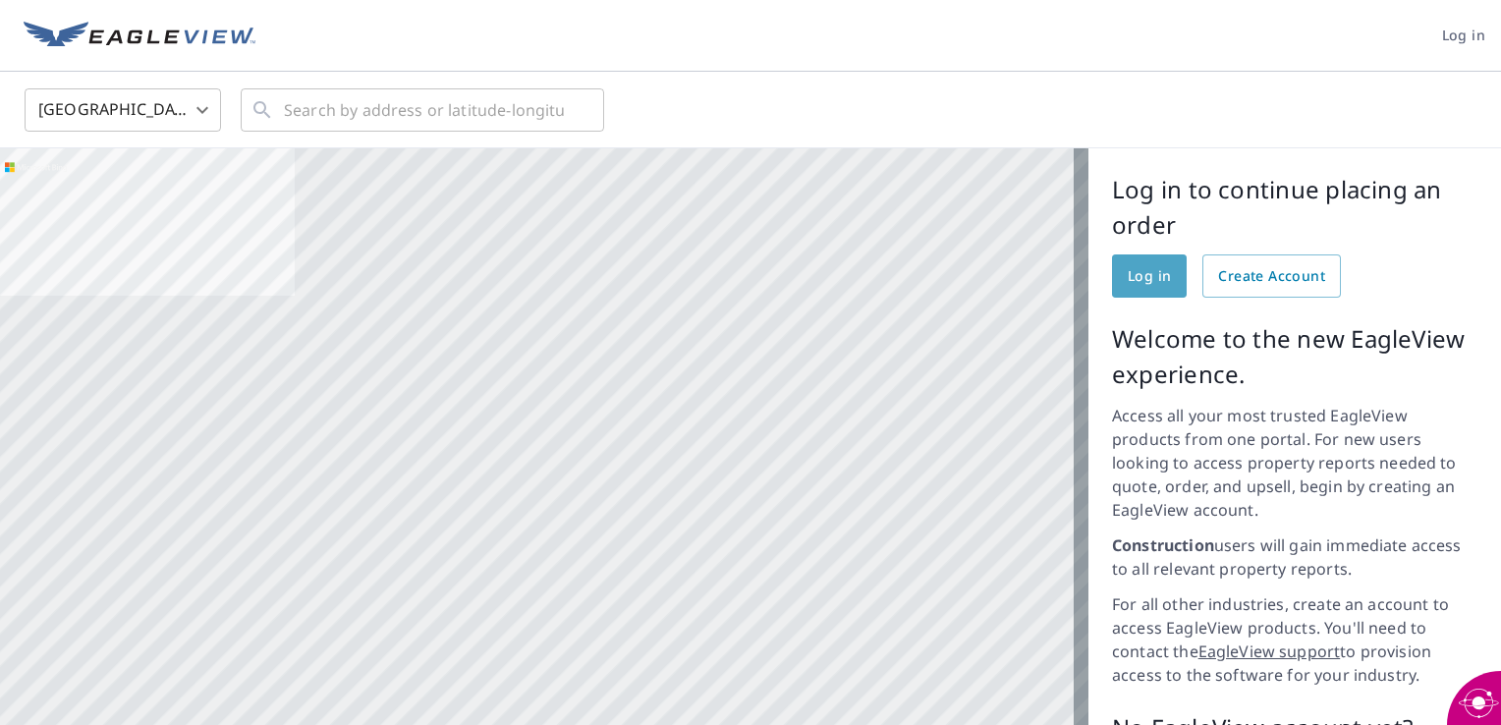
click at [1152, 267] on span "Log in" at bounding box center [1149, 276] width 43 height 25
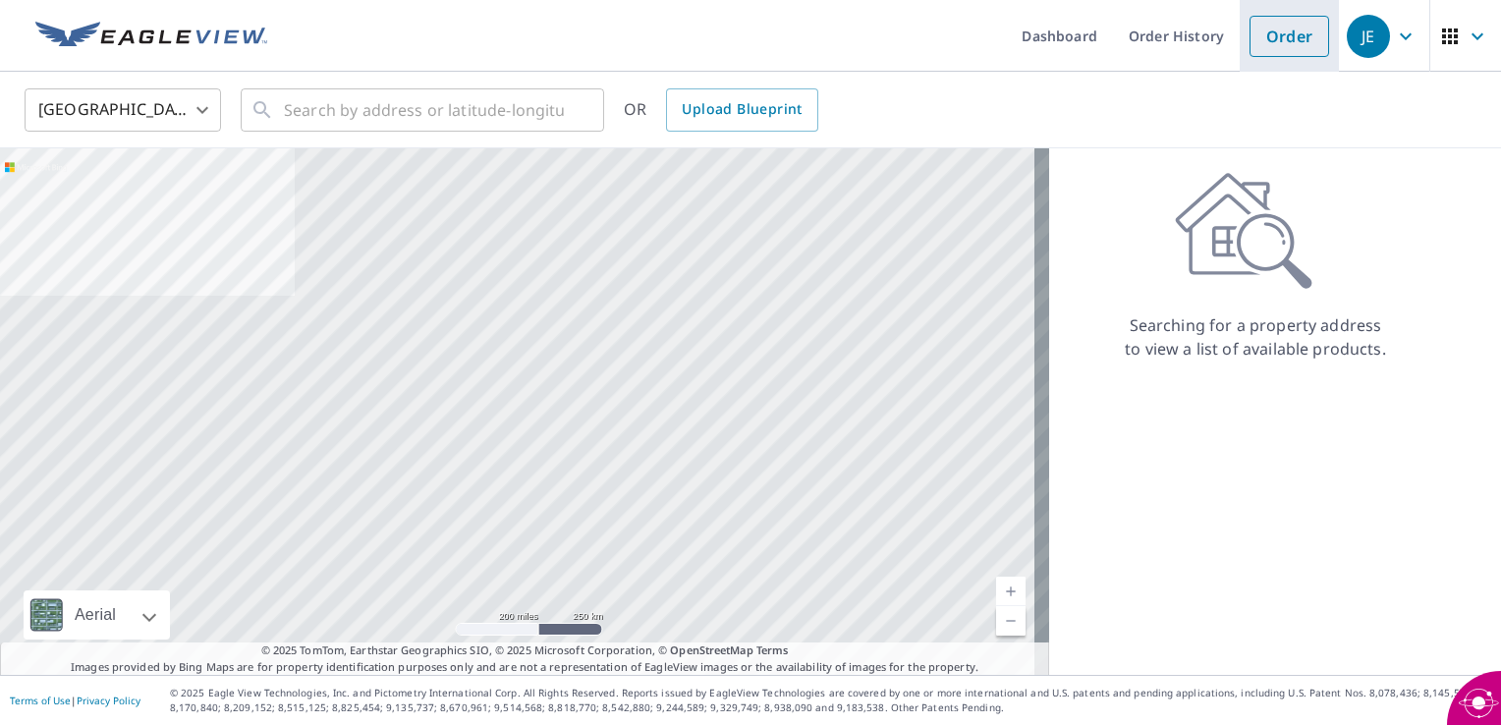
click at [1269, 34] on link "Order" at bounding box center [1290, 36] width 80 height 41
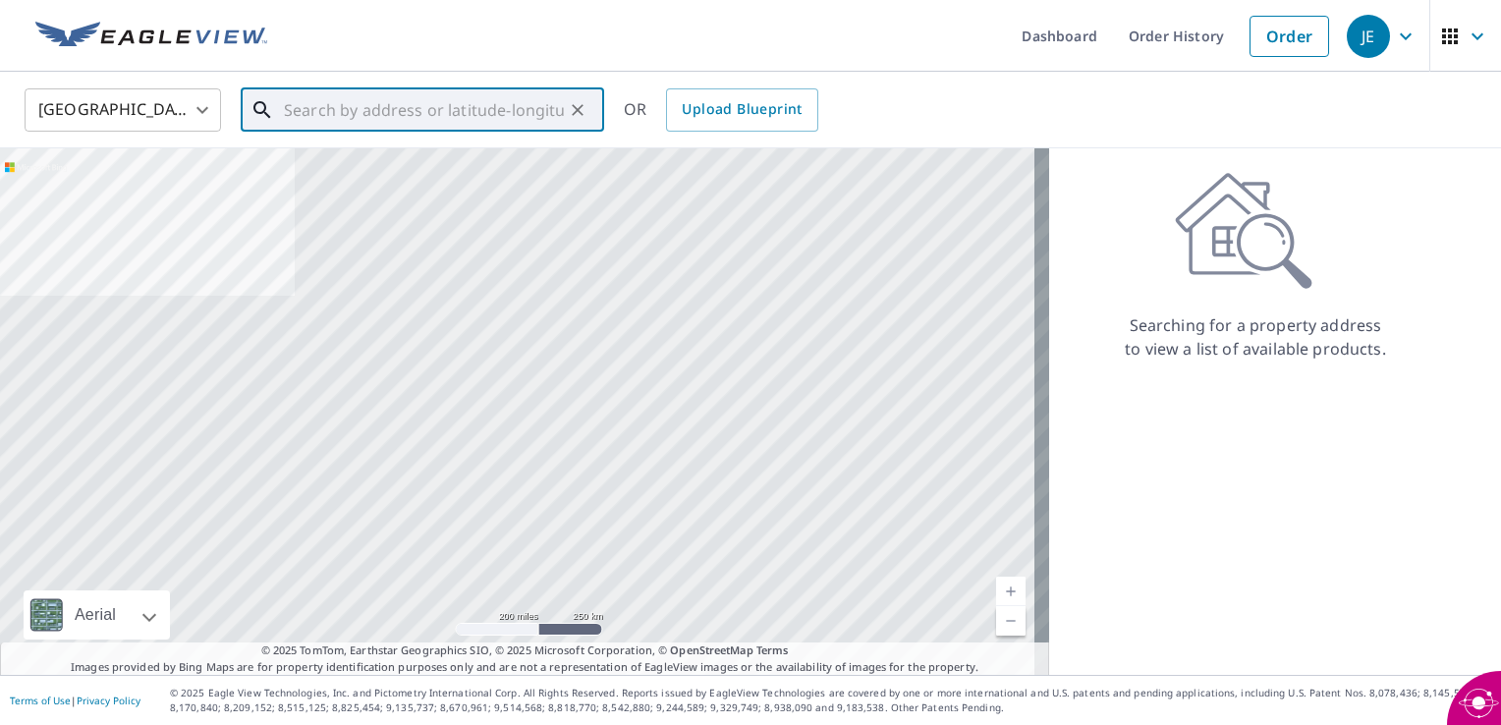
click at [423, 120] on input "text" at bounding box center [424, 110] width 280 height 55
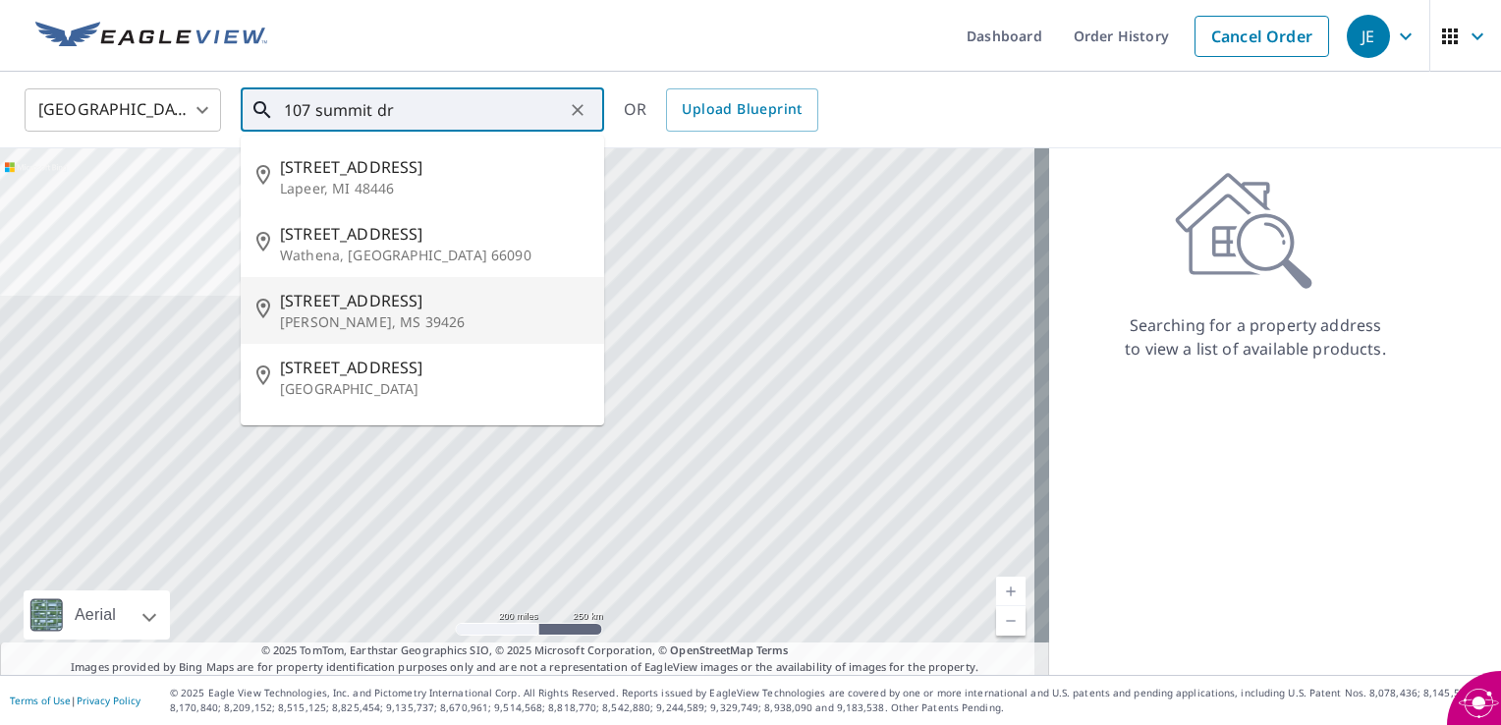
click at [346, 317] on p "[PERSON_NAME], MS 39426" at bounding box center [434, 322] width 308 height 20
type input "107 Summit Dr Carriere, MS 39426"
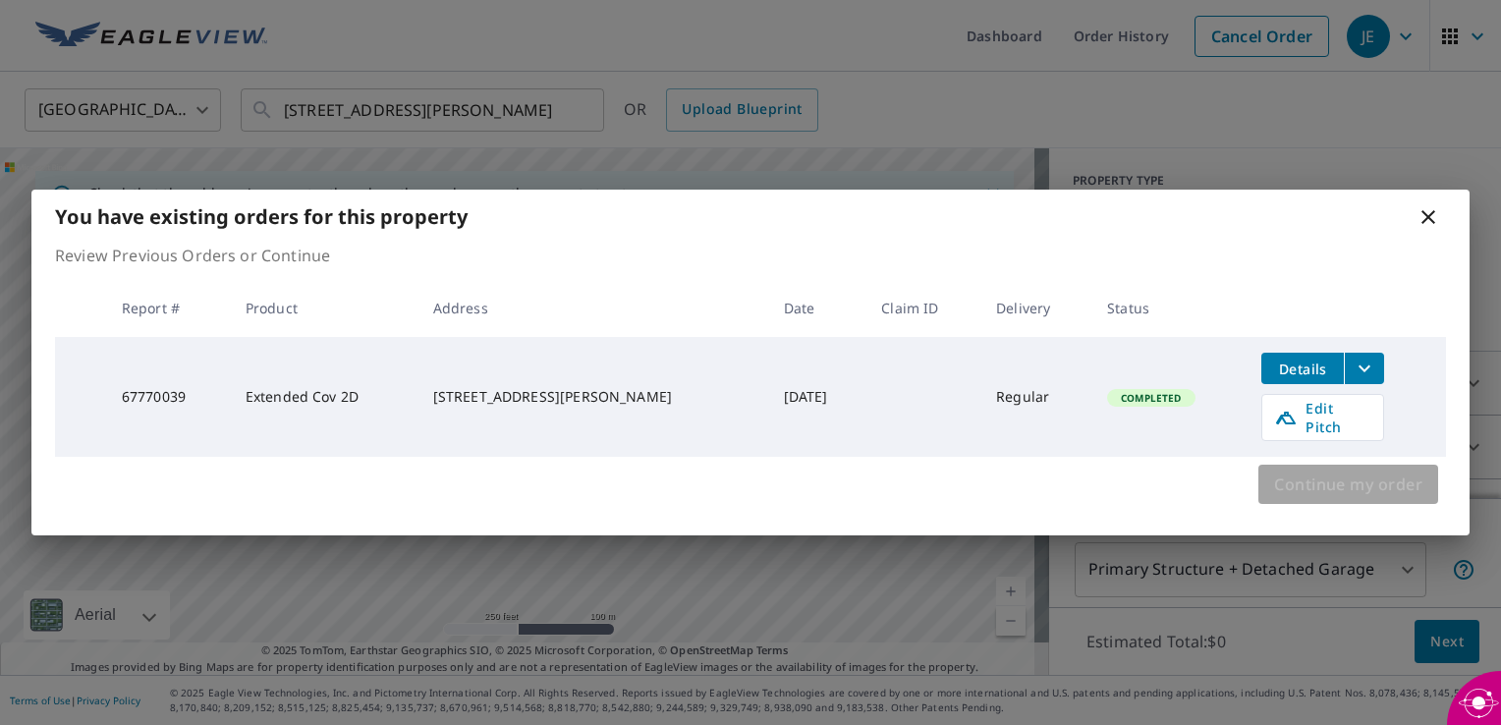
click at [1286, 474] on span "Continue my order" at bounding box center [1348, 485] width 148 height 28
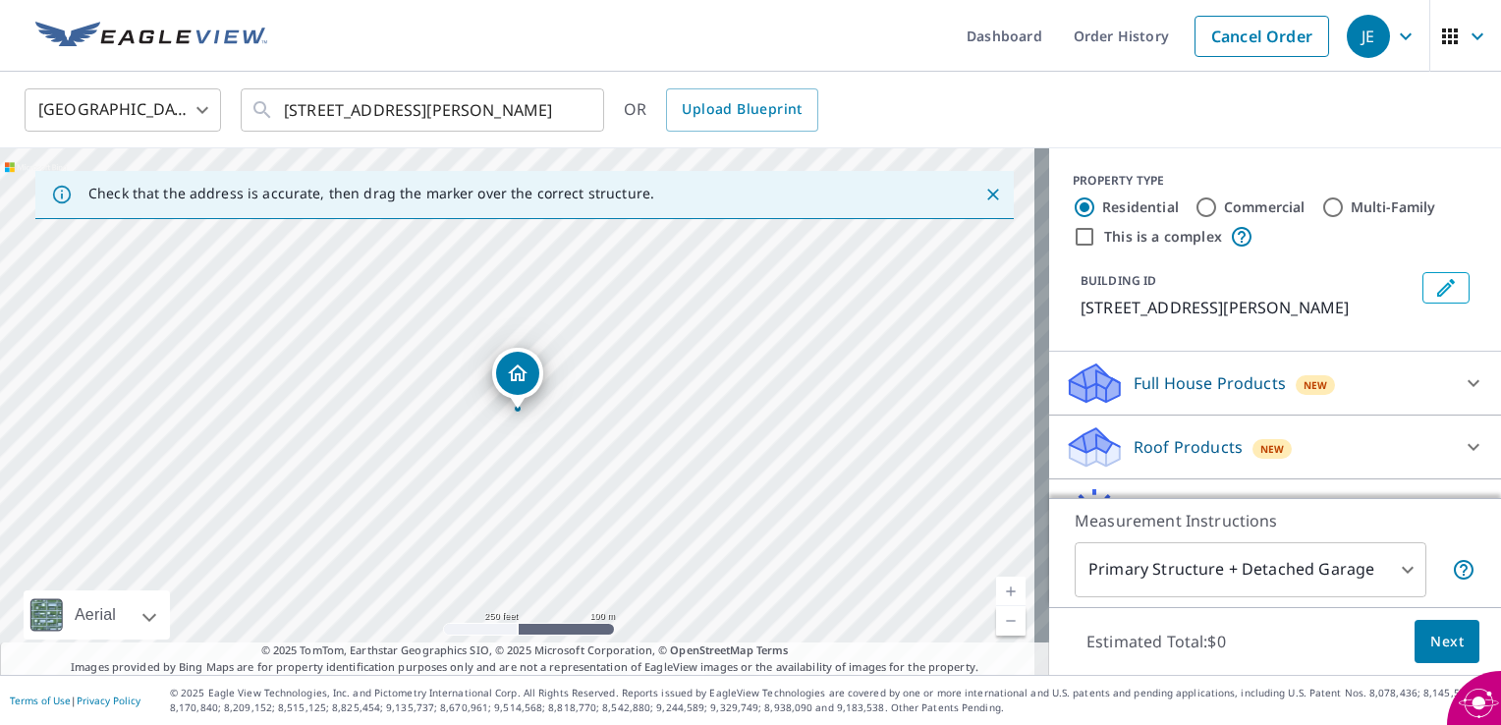
click at [1234, 202] on label "Commercial" at bounding box center [1265, 207] width 82 height 20
click at [1218, 202] on input "Commercial" at bounding box center [1207, 208] width 24 height 24
radio input "true"
type input "4"
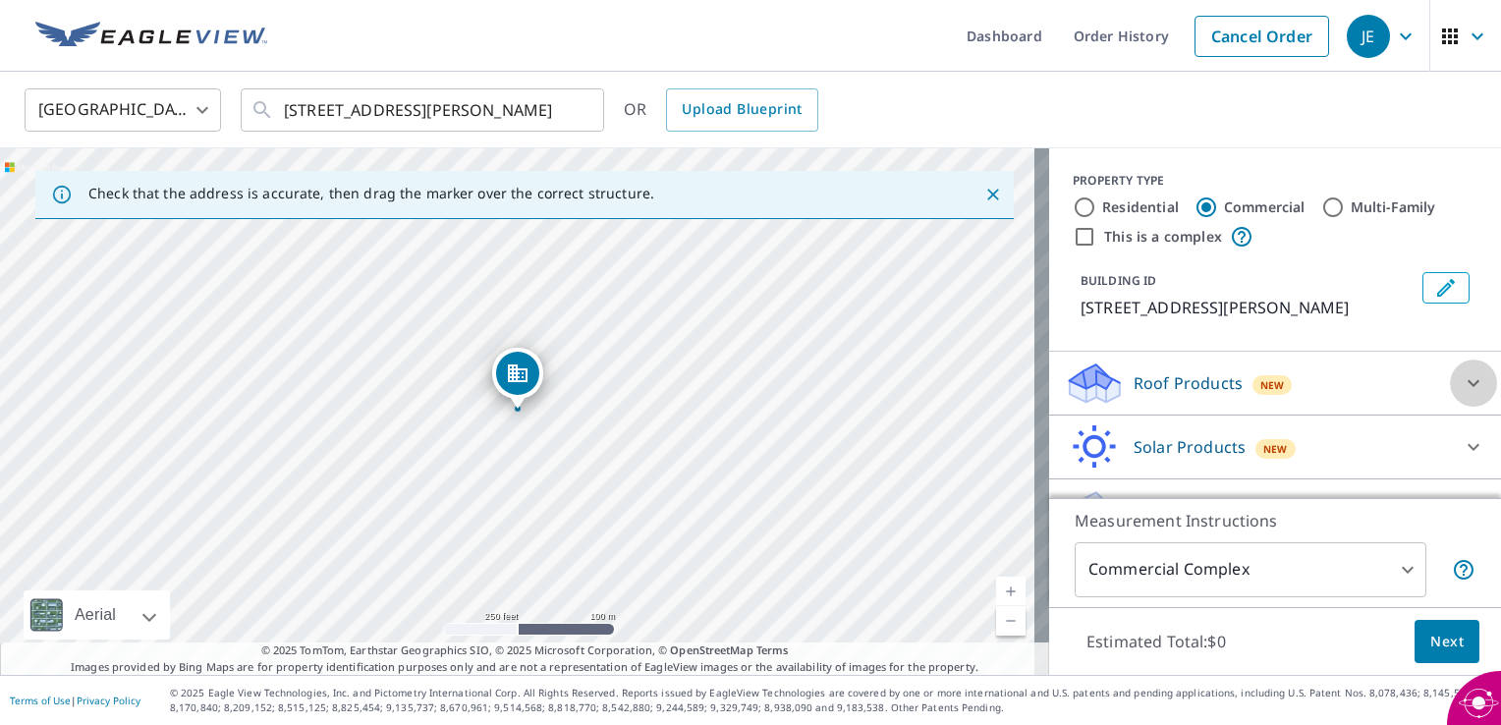
click at [1462, 383] on icon at bounding box center [1474, 383] width 24 height 24
click at [1085, 201] on div "Residential" at bounding box center [1126, 208] width 106 height 24
click at [1076, 206] on input "Residential" at bounding box center [1085, 208] width 24 height 24
radio input "true"
type input "1"
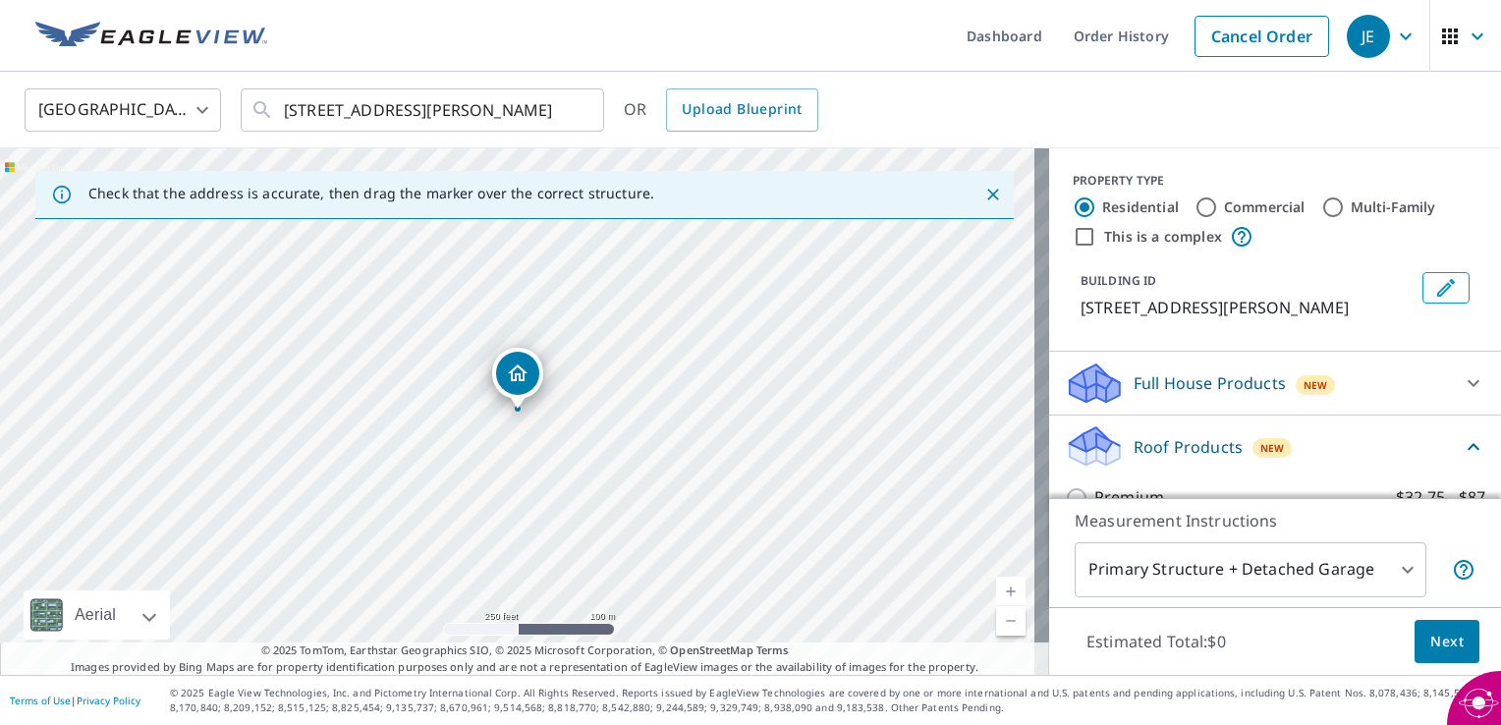
click at [1199, 446] on p "Roof Products" at bounding box center [1188, 447] width 109 height 24
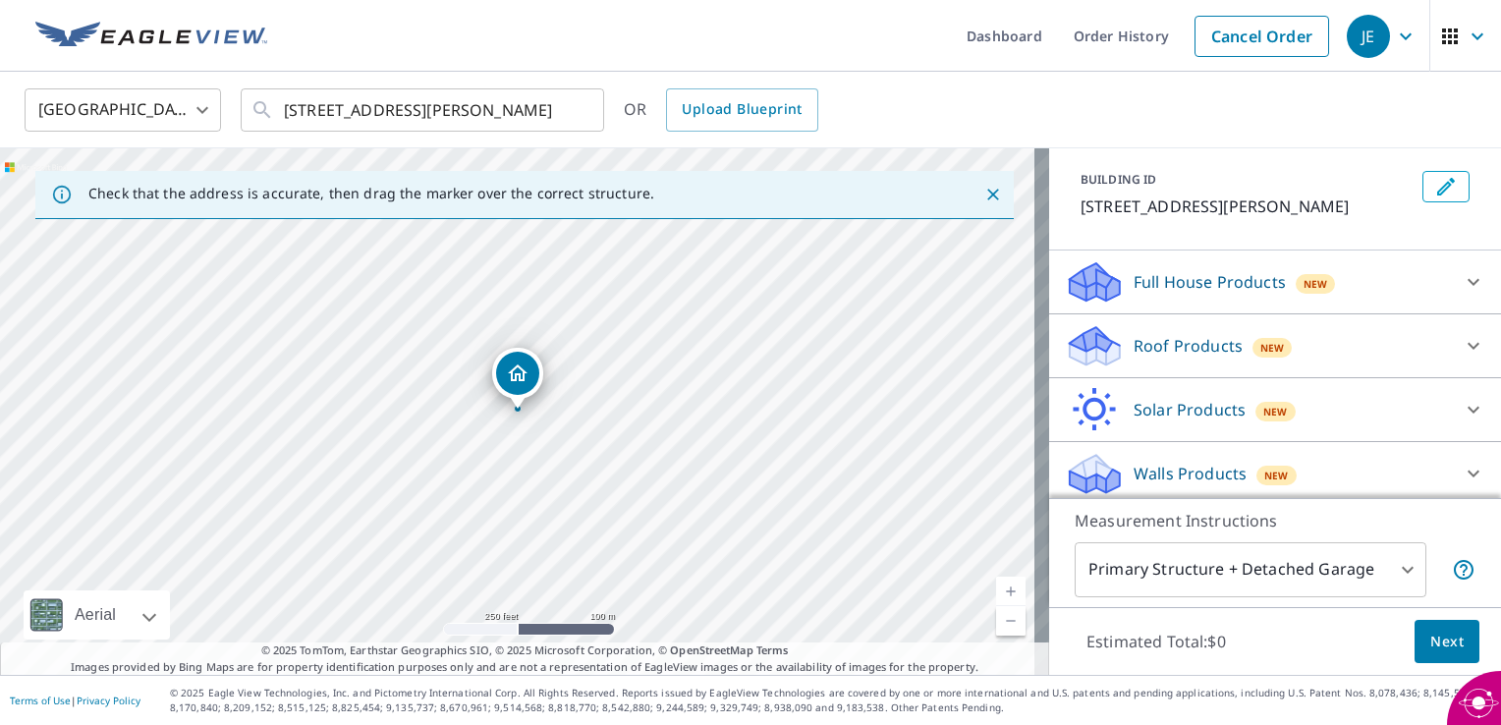
scroll to position [107, 0]
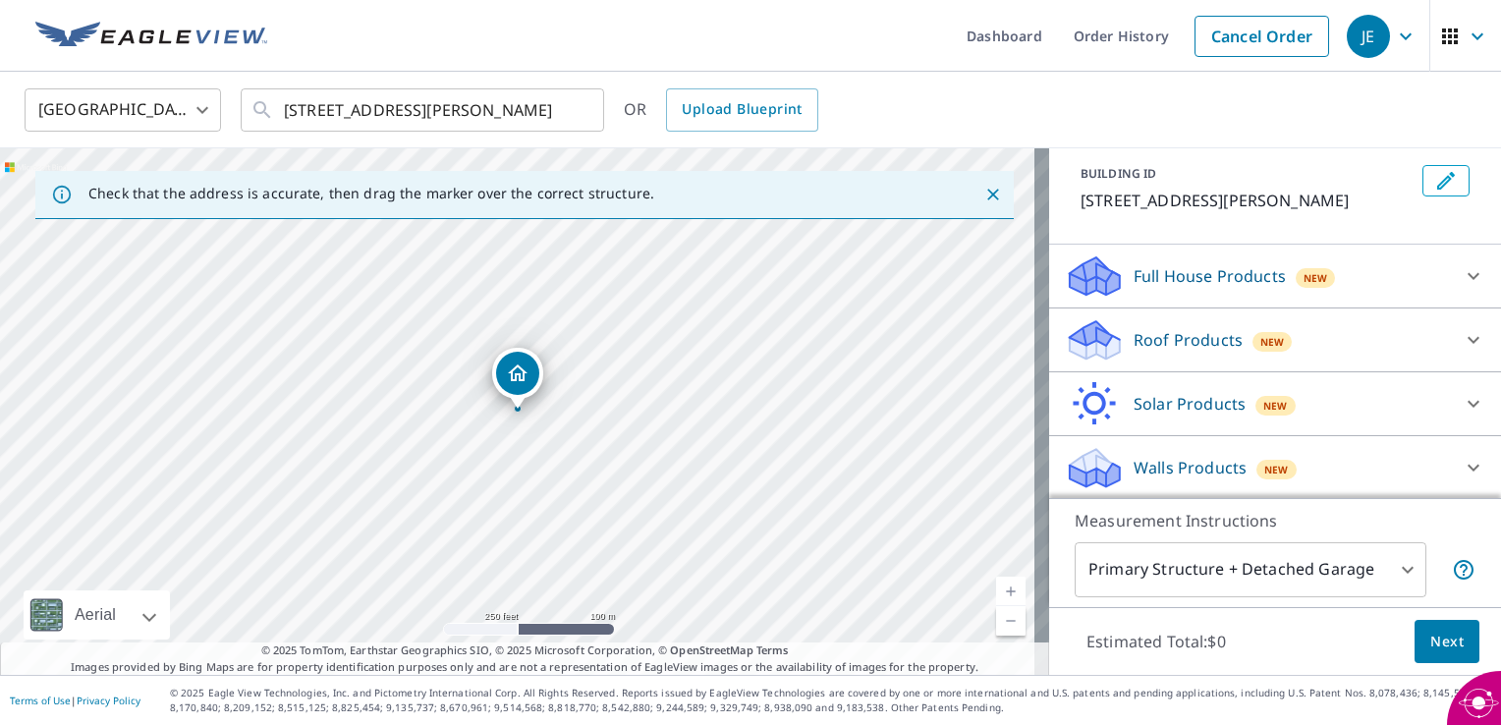
click at [1462, 328] on icon at bounding box center [1474, 340] width 24 height 24
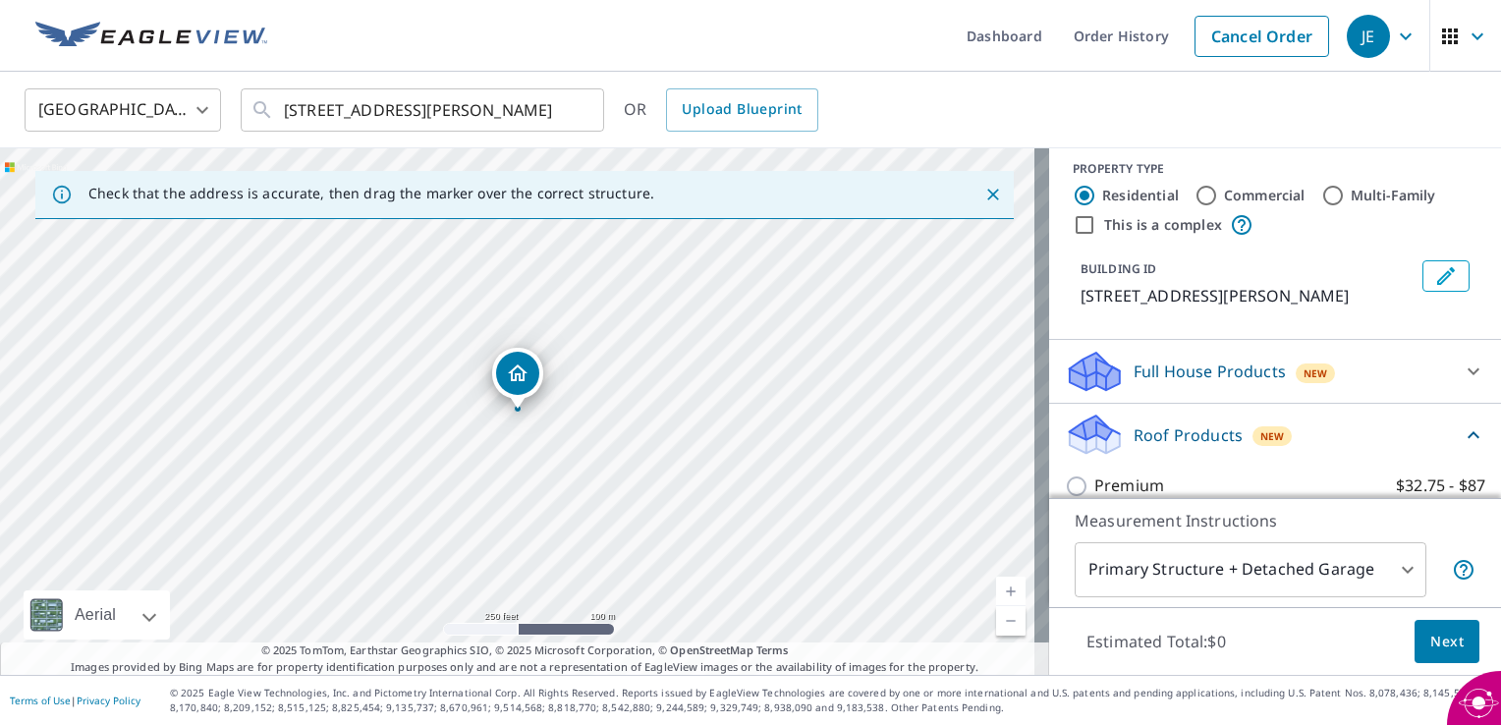
scroll to position [0, 0]
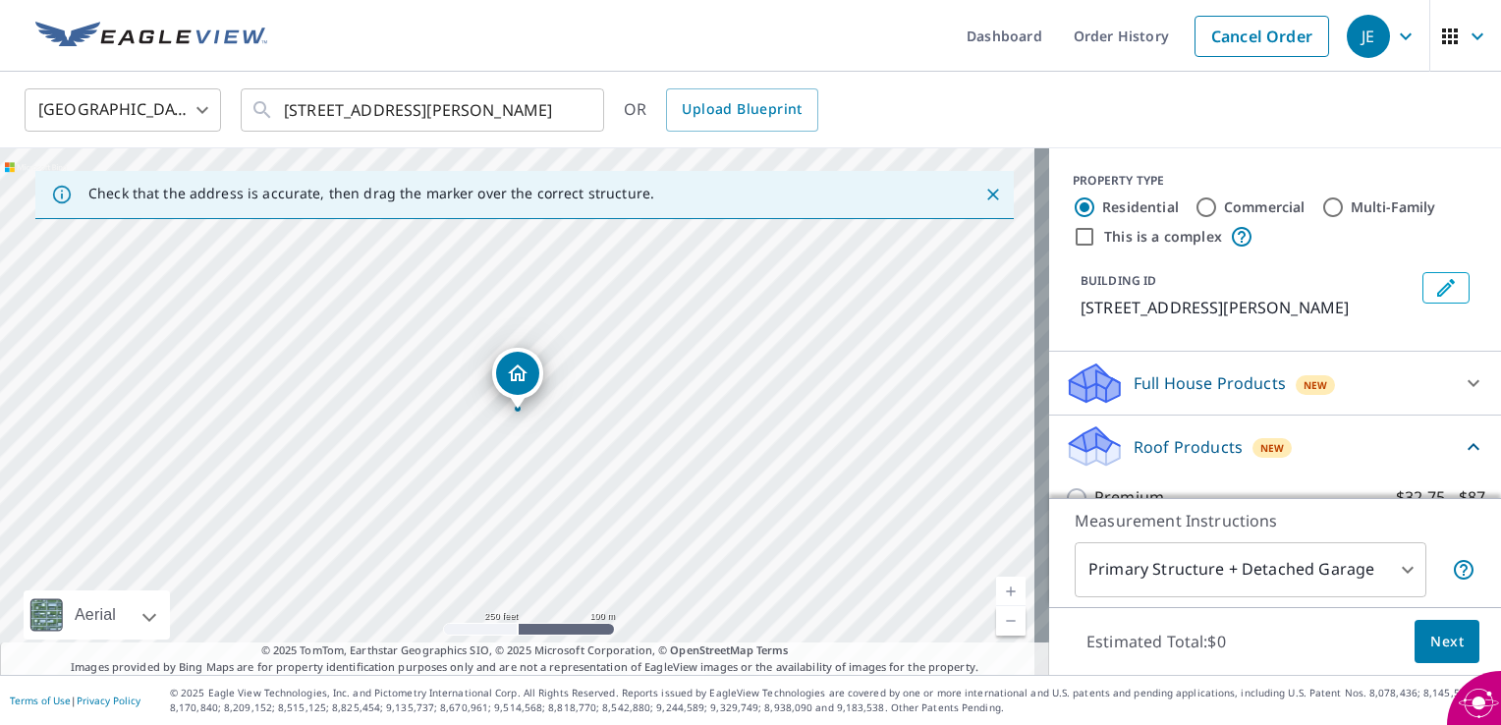
click at [1224, 202] on label "Commercial" at bounding box center [1265, 207] width 82 height 20
click at [1218, 202] on input "Commercial" at bounding box center [1207, 208] width 24 height 24
radio input "true"
type input "4"
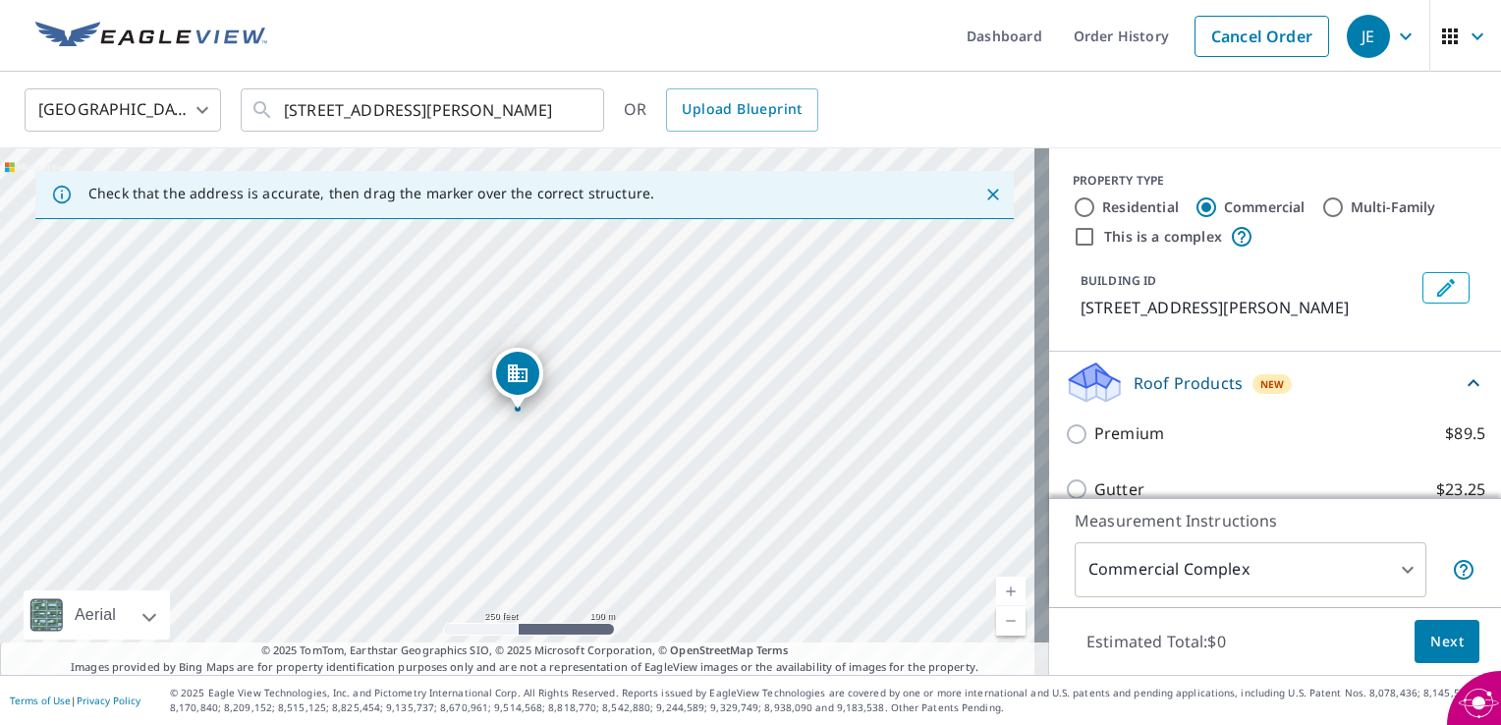
click at [1126, 212] on label "Residential" at bounding box center [1140, 207] width 77 height 20
click at [1096, 212] on input "Residential" at bounding box center [1085, 208] width 24 height 24
radio input "true"
type input "1"
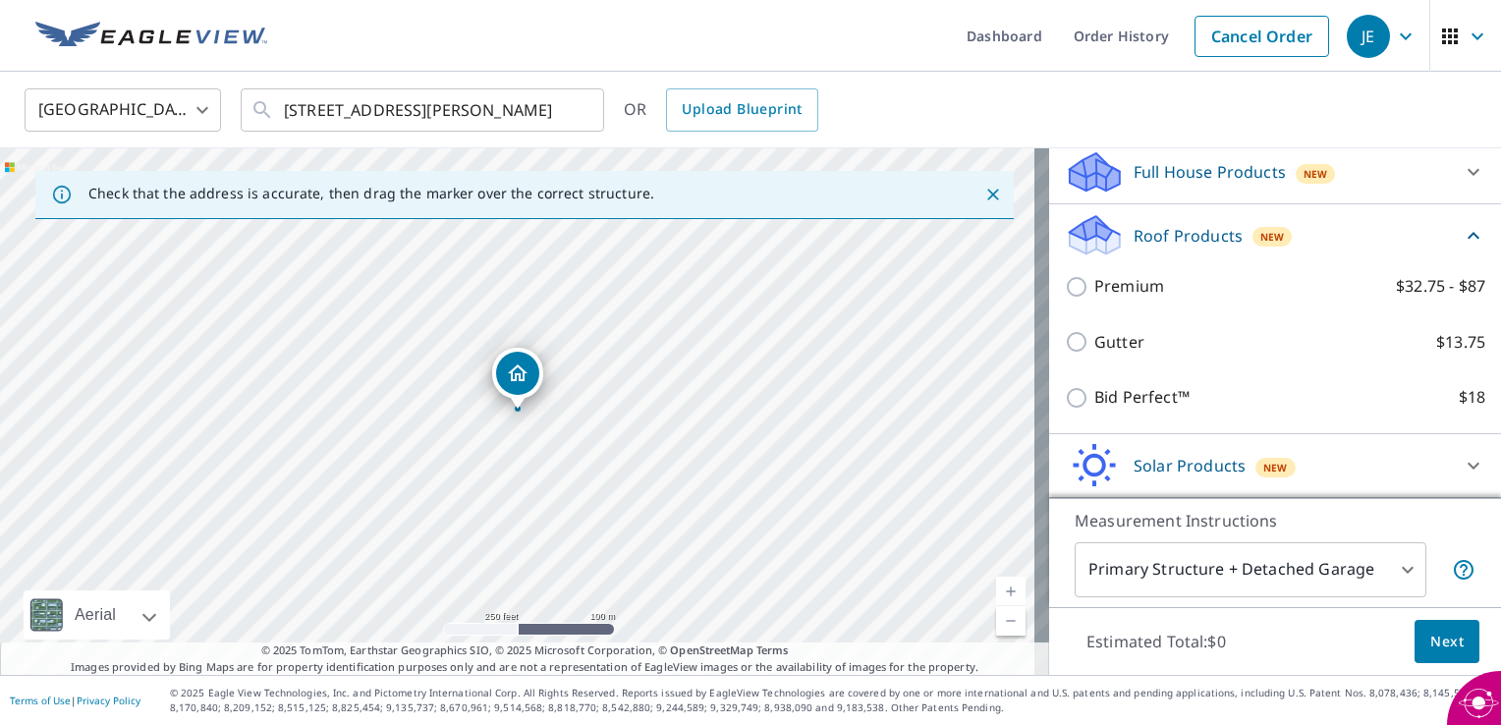
scroll to position [212, 0]
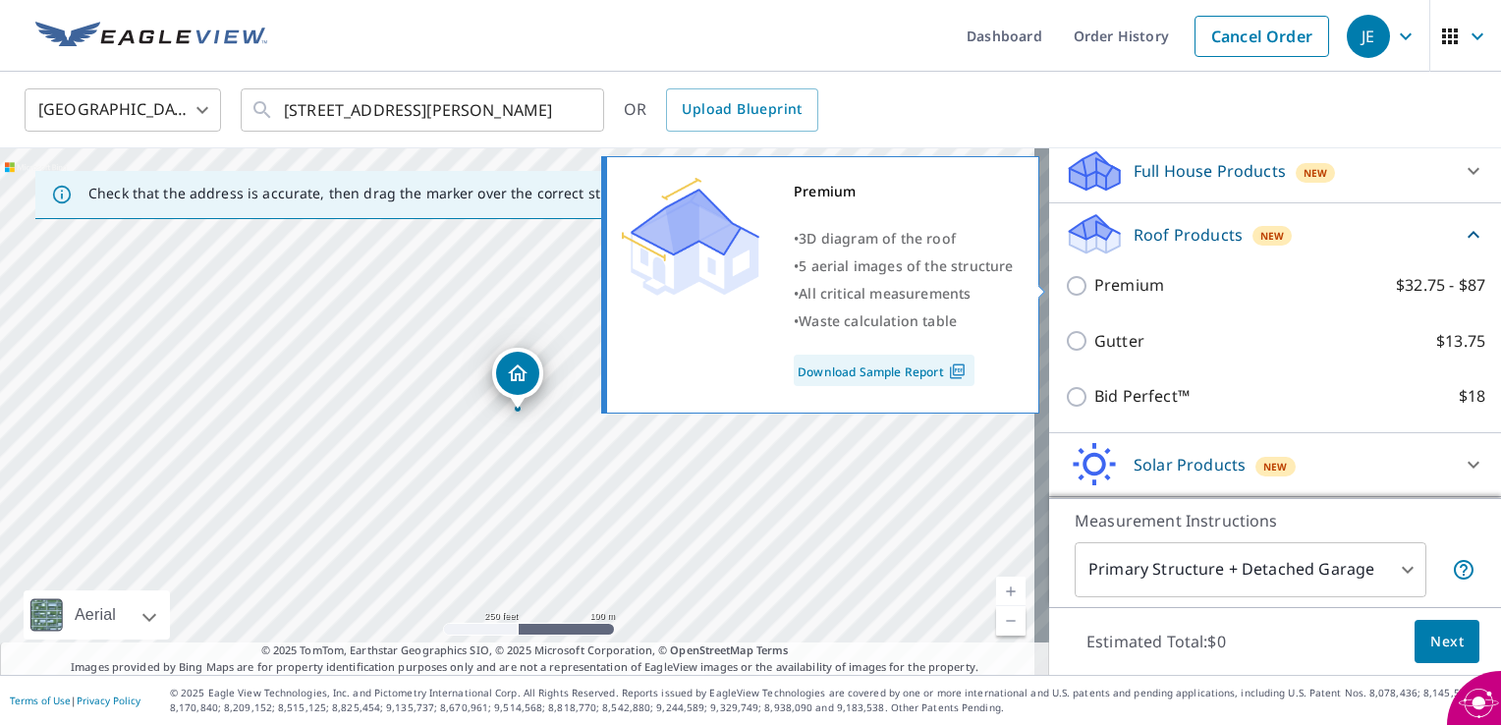
click at [1402, 290] on p "$32.75 - $87" at bounding box center [1440, 285] width 89 height 25
click at [1094, 290] on input "Premium $32.75 - $87" at bounding box center [1079, 286] width 29 height 24
checkbox input "true"
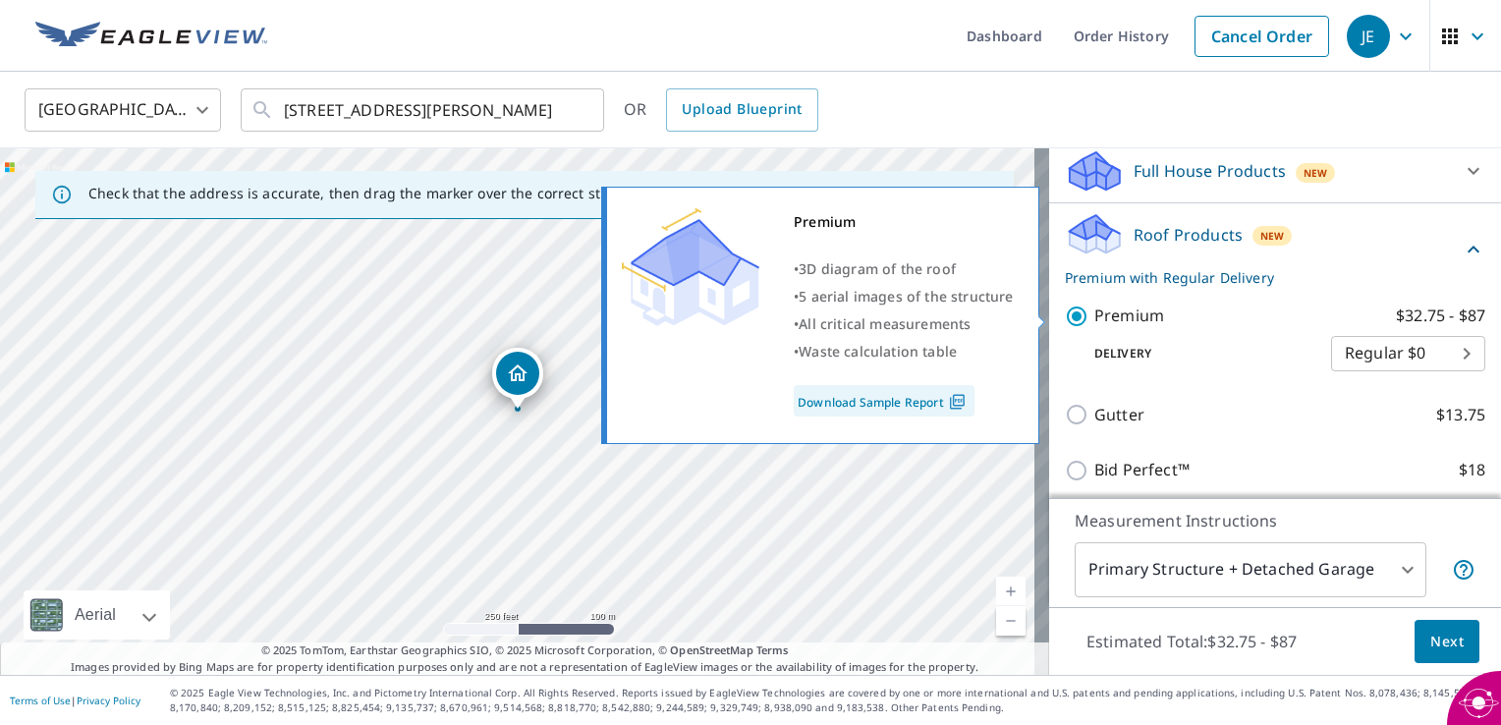
click at [907, 405] on link "Download Sample Report" at bounding box center [884, 400] width 181 height 31
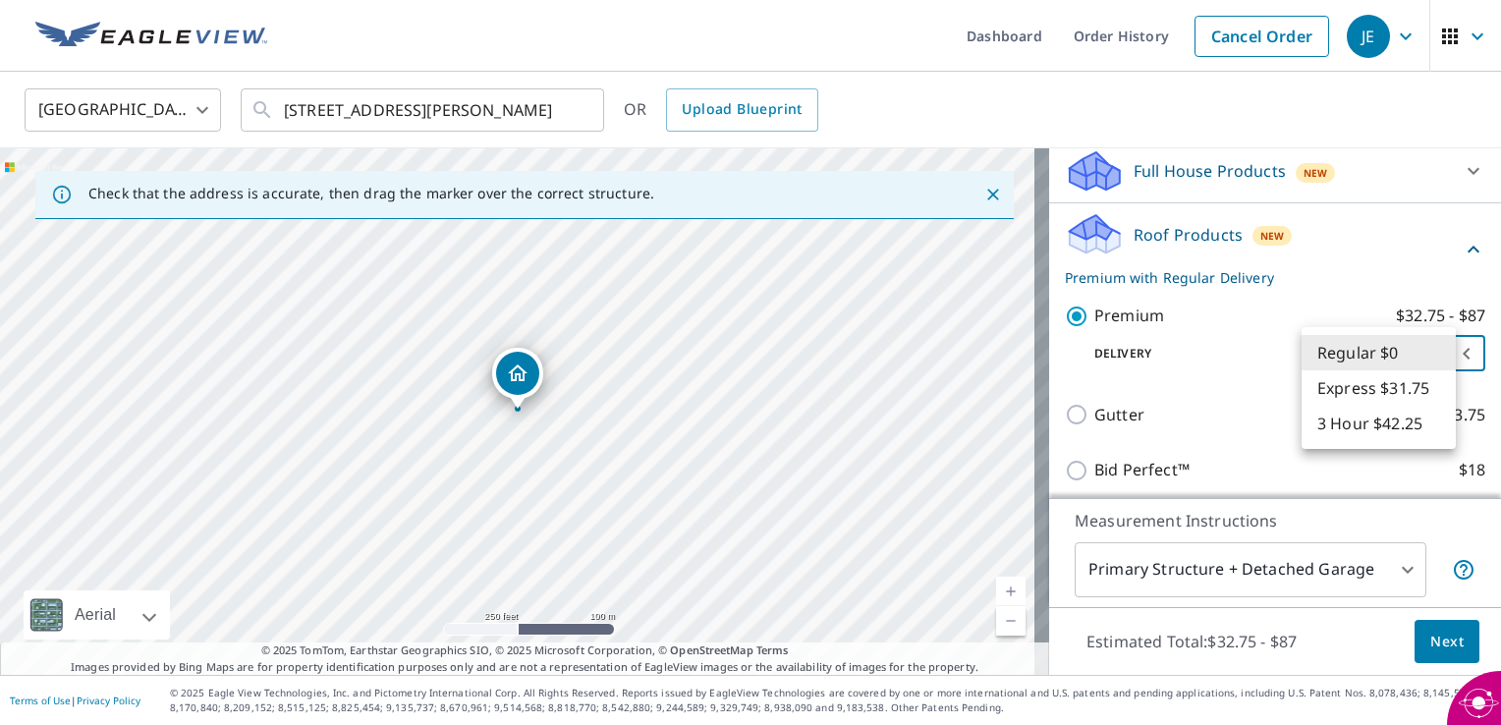
click at [1436, 353] on body "JE JE Dashboard Order History Cancel Order JE United States US ​ 107 Summit Dr …" at bounding box center [750, 362] width 1501 height 725
click at [1364, 381] on li "Express $31.75" at bounding box center [1379, 387] width 154 height 35
type input "4"
click at [1434, 354] on body "JE JE Dashboard Order History Cancel Order JE United States US ​ 107 Summit Dr …" at bounding box center [750, 362] width 1501 height 725
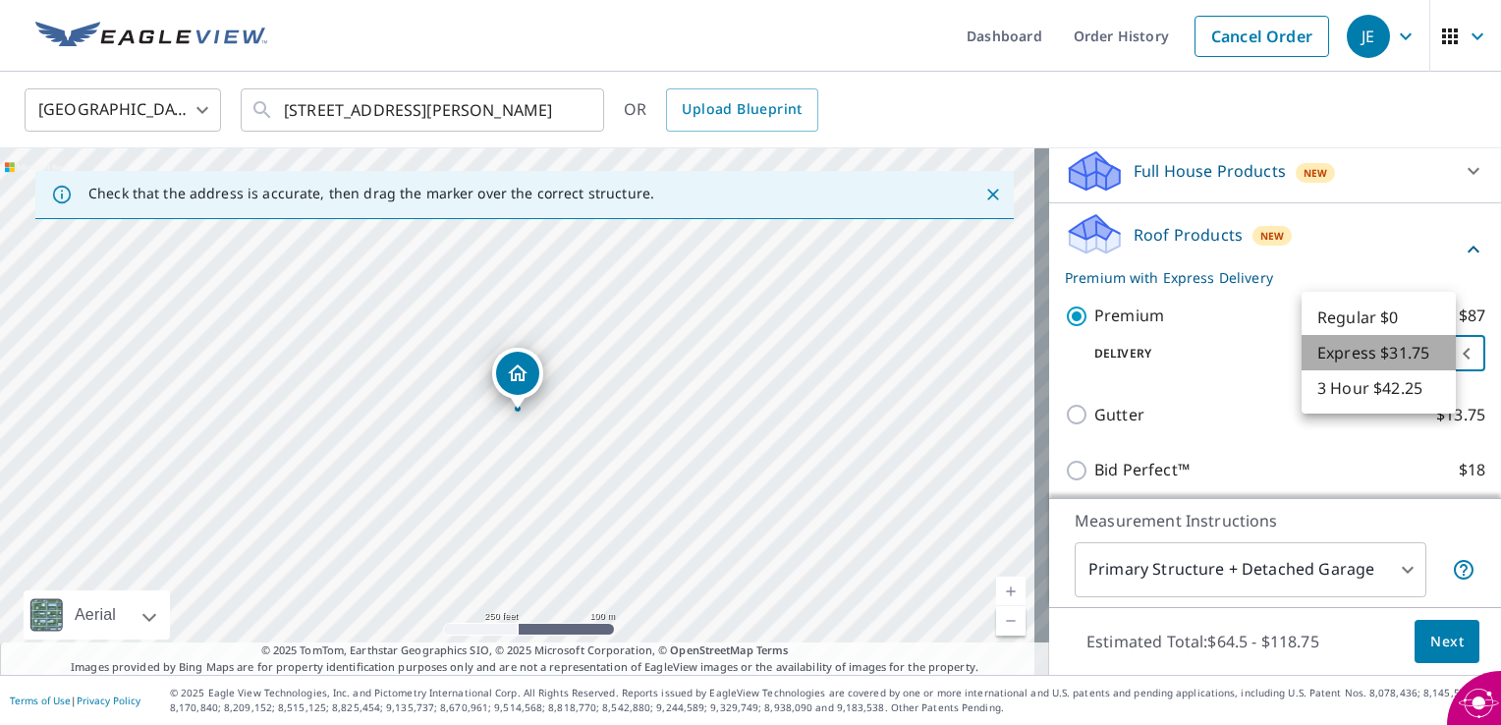
click at [1420, 354] on li "Express $31.75" at bounding box center [1379, 352] width 154 height 35
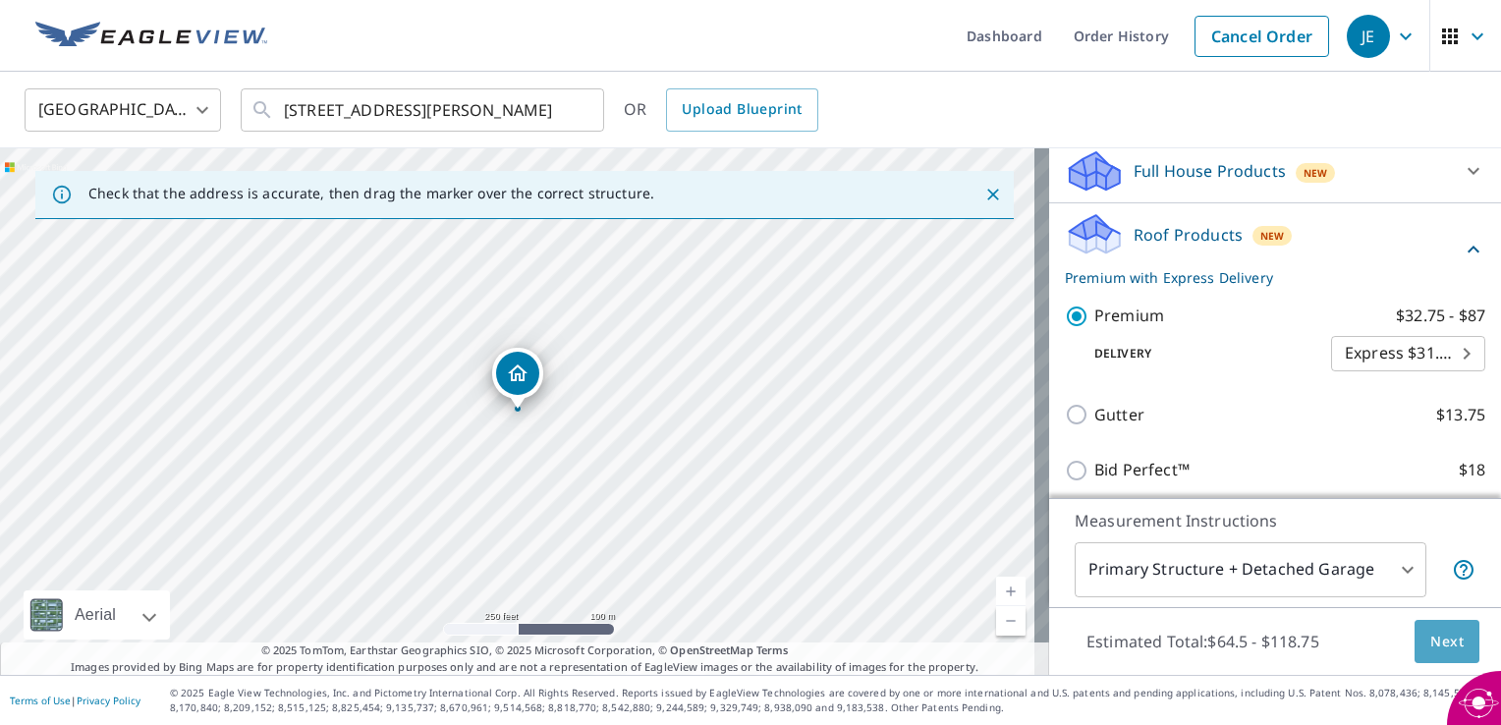
click at [1434, 645] on span "Next" at bounding box center [1446, 642] width 33 height 25
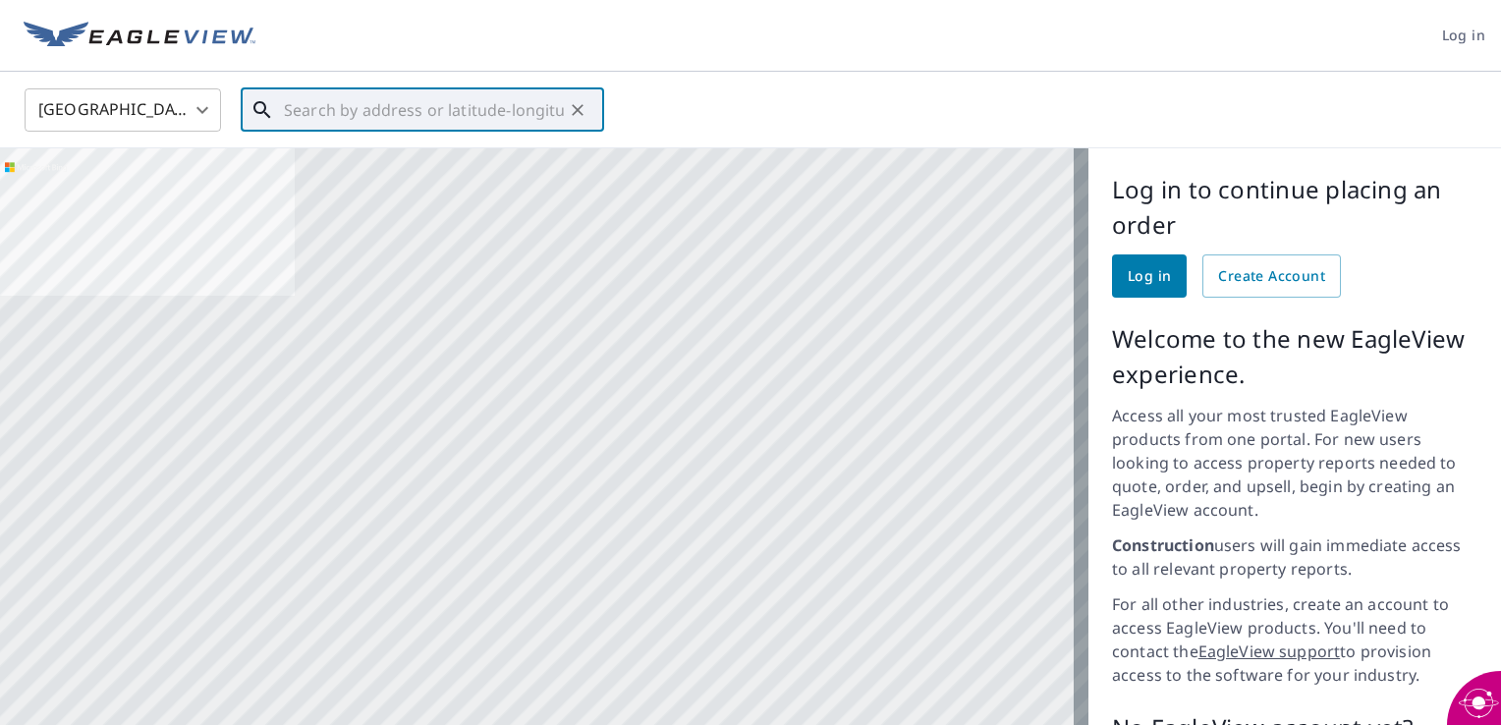
click at [409, 111] on input "text" at bounding box center [424, 110] width 280 height 55
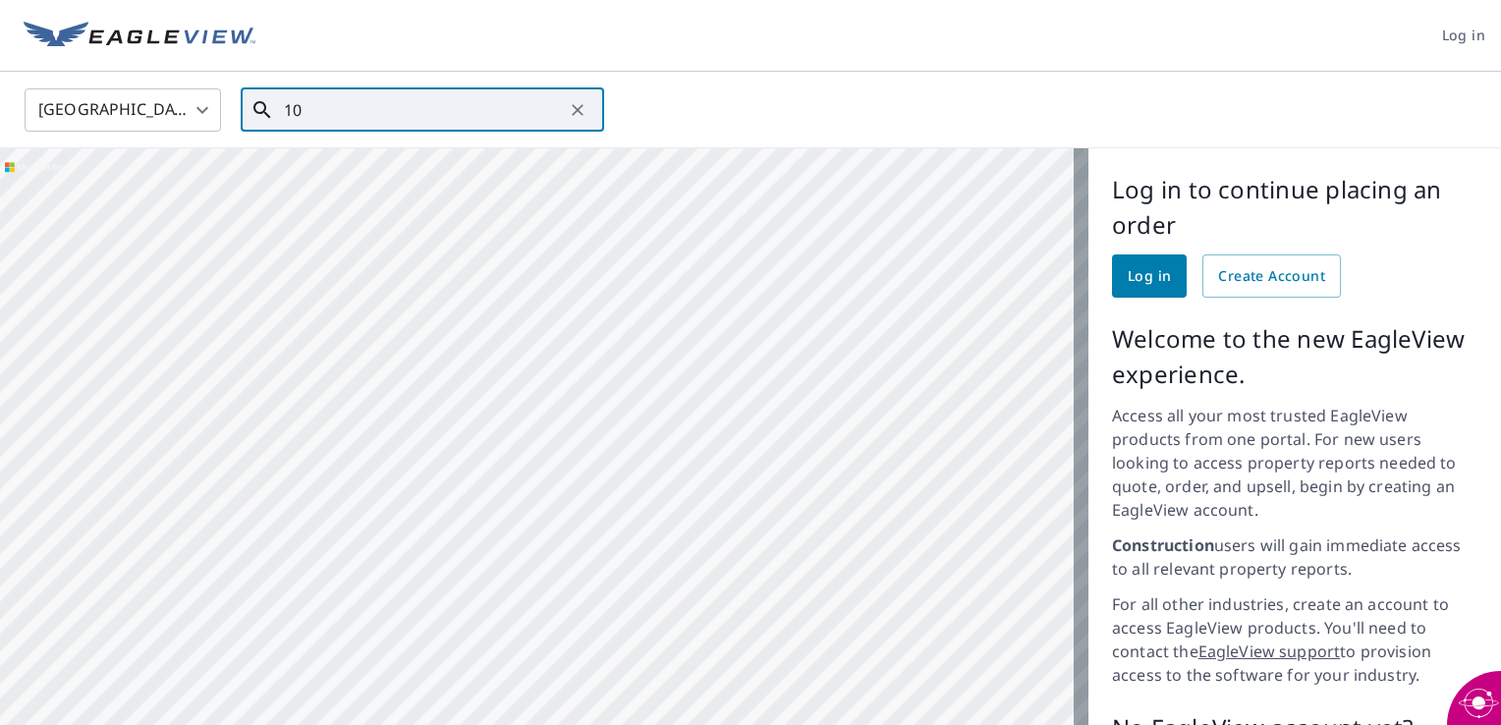
type input "107"
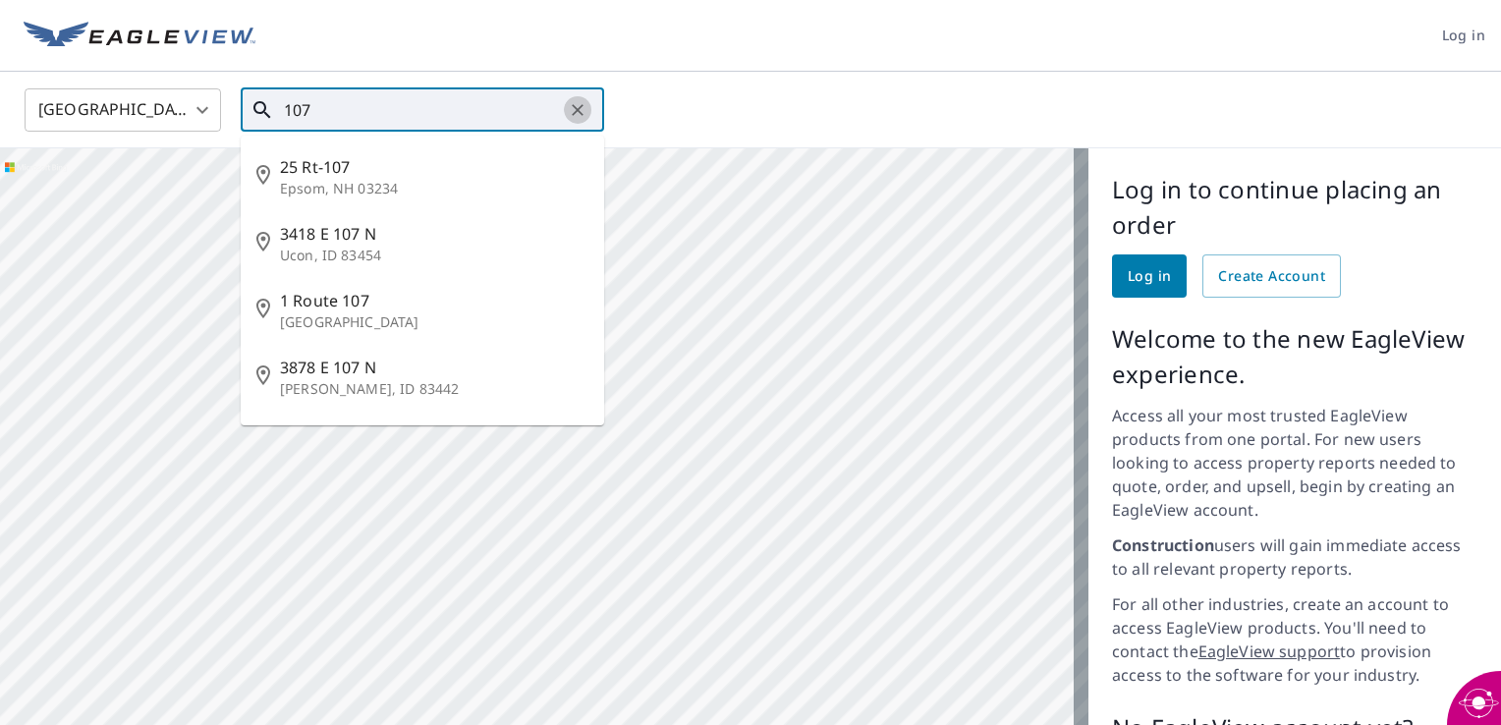
click at [577, 114] on icon "Clear" at bounding box center [578, 110] width 20 height 20
